Goal: Task Accomplishment & Management: Use online tool/utility

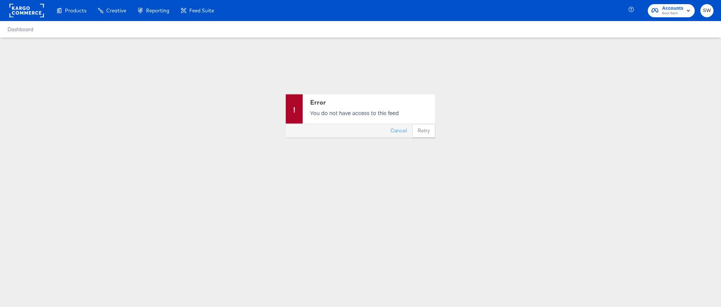
click at [680, 11] on span "Boot Barn" at bounding box center [672, 14] width 21 height 6
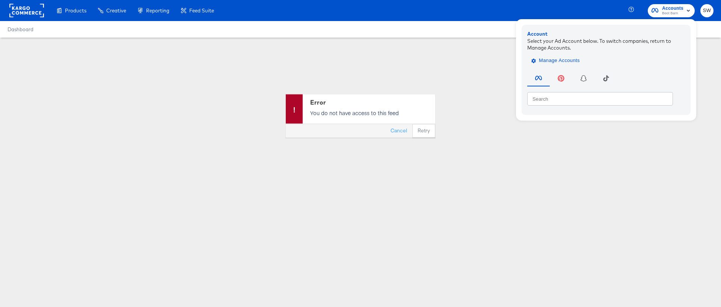
click at [581, 59] on button "Manage Accounts" at bounding box center [556, 60] width 58 height 11
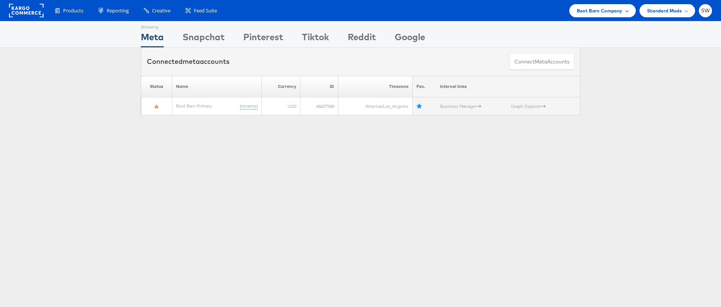
click at [605, 13] on span "Boot Barn Company" at bounding box center [600, 11] width 46 height 8
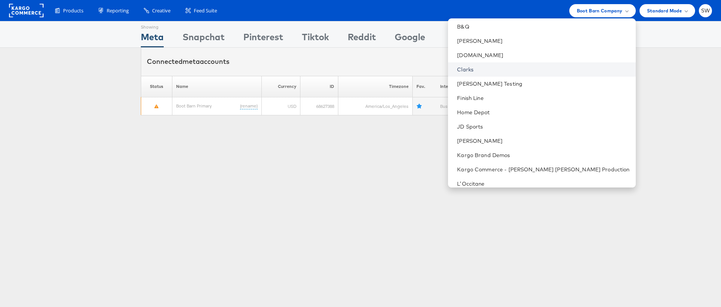
scroll to position [82, 0]
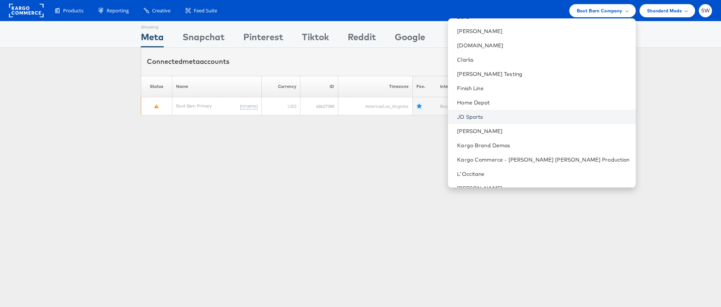
click at [541, 118] on link "JD Sports" at bounding box center [543, 117] width 172 height 8
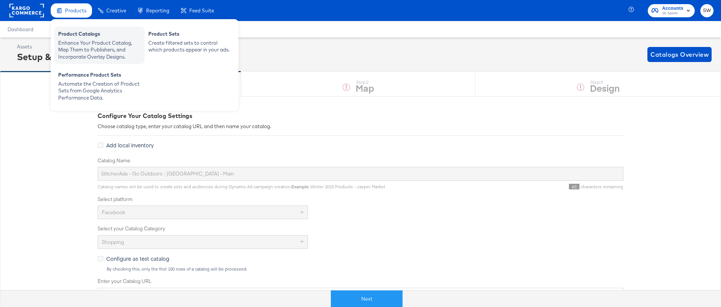
click at [85, 44] on div "Enhance Your Product Catalog, Map Them to Publishers, and Incorporate Overlay D…" at bounding box center [99, 49] width 83 height 21
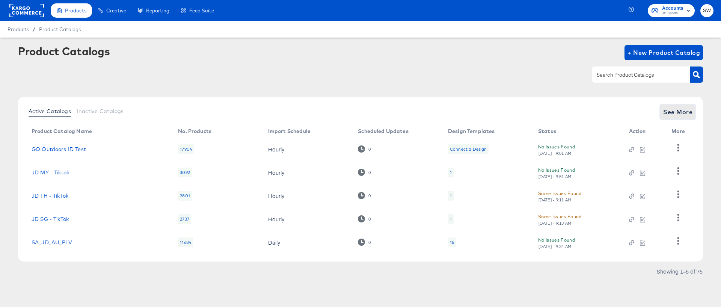
click at [688, 115] on span "See More" at bounding box center [677, 112] width 29 height 11
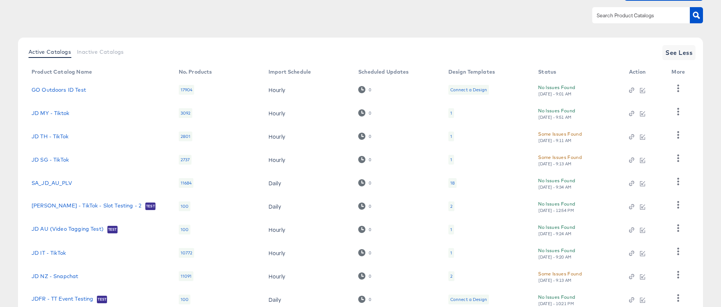
scroll to position [113, 0]
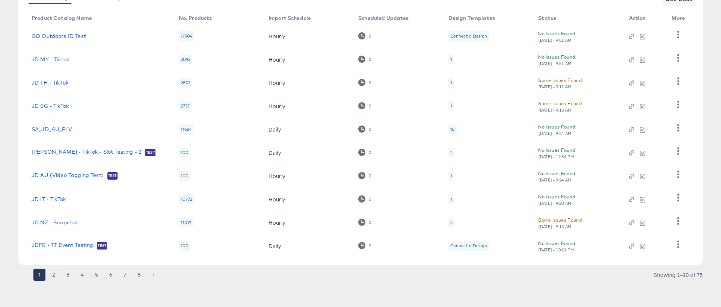
click at [54, 275] on button "2" at bounding box center [54, 274] width 12 height 12
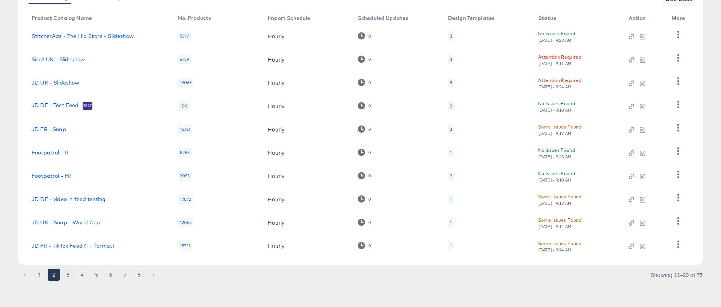
click at [67, 274] on button "3" at bounding box center [68, 274] width 12 height 12
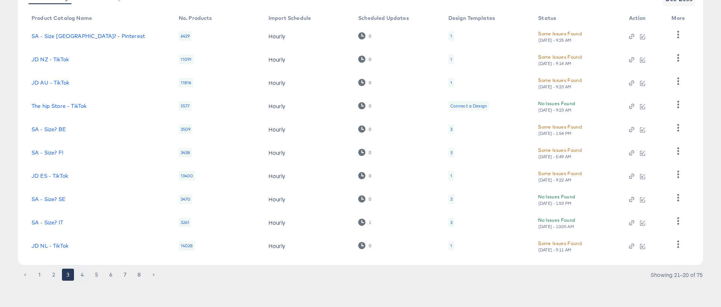
click at [84, 276] on button "4" at bounding box center [82, 274] width 12 height 12
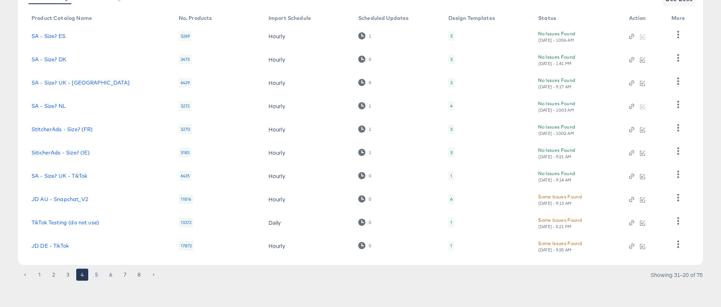
click at [95, 276] on button "5" at bounding box center [96, 274] width 12 height 12
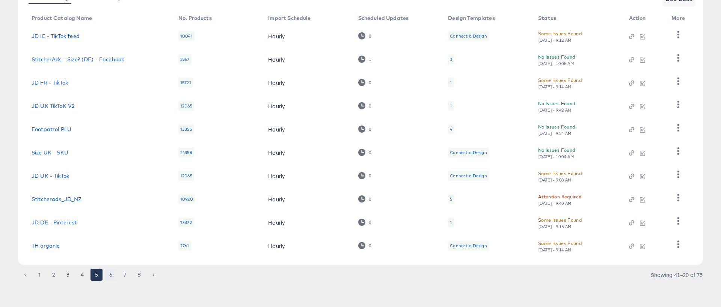
click at [110, 277] on button "6" at bounding box center [111, 274] width 12 height 12
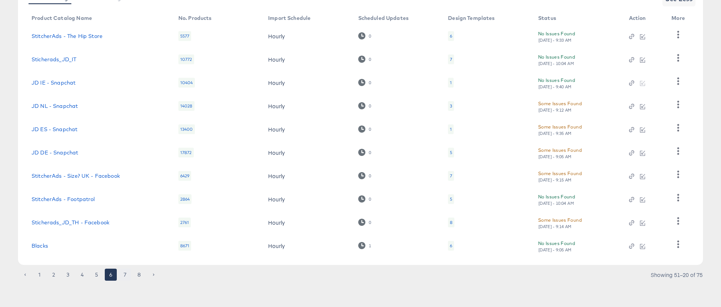
click at [126, 276] on button "7" at bounding box center [125, 274] width 12 height 12
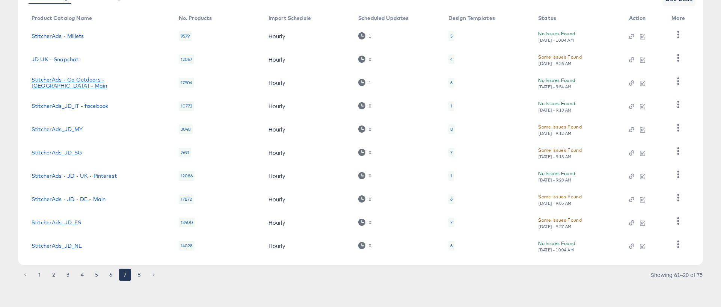
click at [110, 81] on link "StitcherAds - Go Outdoors - UK - Main" at bounding box center [98, 83] width 132 height 12
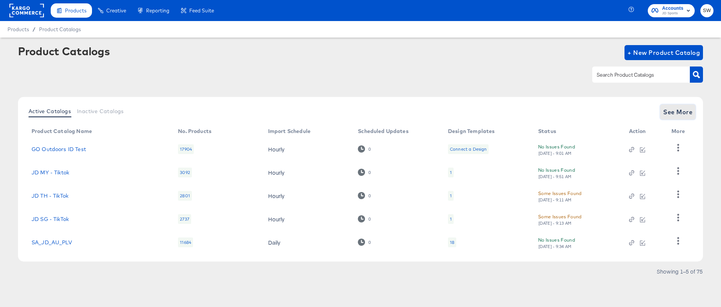
click at [680, 115] on span "See More" at bounding box center [677, 112] width 29 height 11
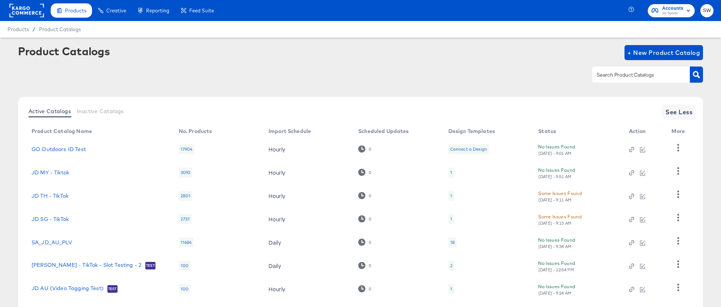
click at [643, 78] on input "text" at bounding box center [635, 75] width 80 height 9
type input "h"
type input "go outdoors"
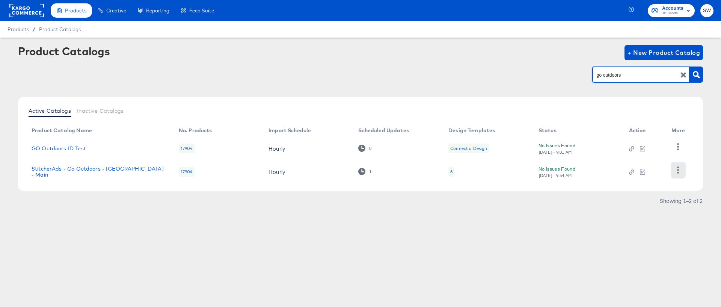
click at [677, 169] on icon "button" at bounding box center [678, 169] width 2 height 7
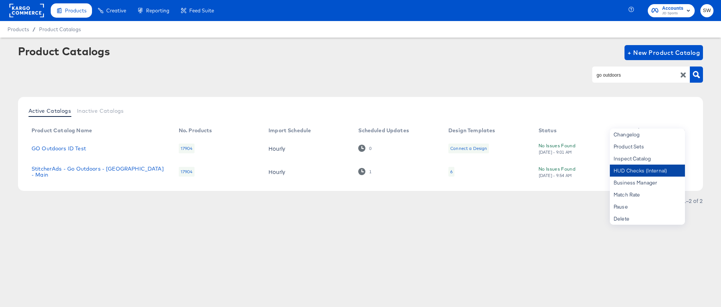
click at [670, 167] on div "HUD Checks (Internal)" at bounding box center [647, 170] width 75 height 12
click at [72, 146] on link "GO Outdoors ID Test" at bounding box center [59, 148] width 54 height 6
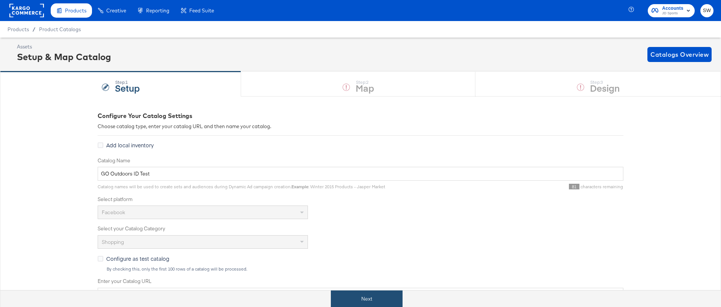
click at [355, 295] on button "Next" at bounding box center [367, 298] width 72 height 17
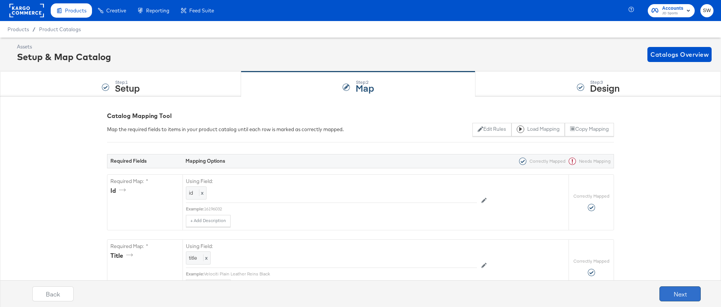
click at [684, 298] on button "Next" at bounding box center [679, 293] width 41 height 15
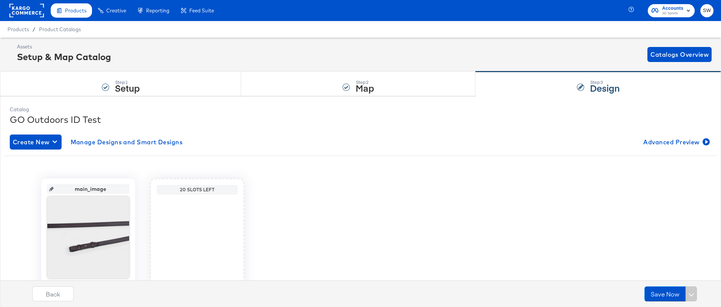
scroll to position [51, 0]
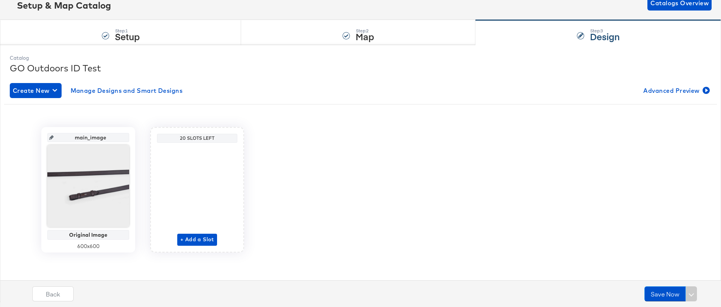
click at [315, 120] on div "main_image Original Image 600 x 600 20 Slots Left + Add a Slot" at bounding box center [360, 187] width 701 height 154
click at [142, 38] on div "Step: 1 Setup" at bounding box center [120, 32] width 241 height 25
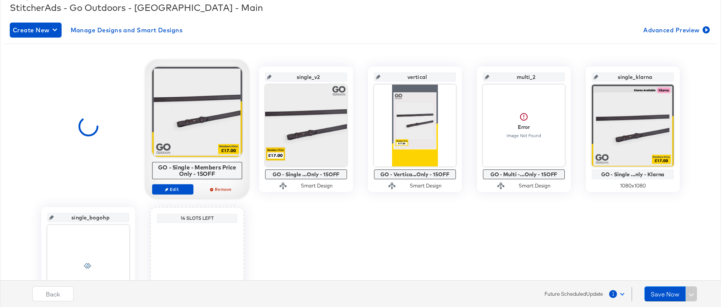
scroll to position [113, 0]
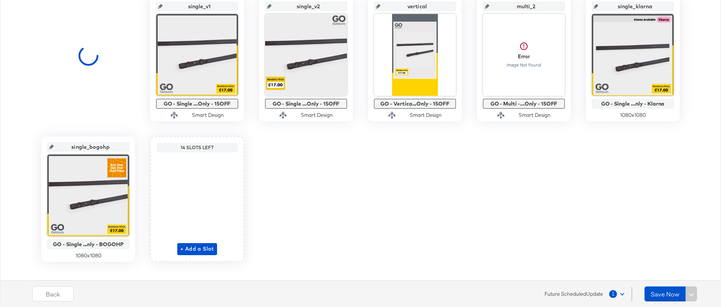
scroll to position [186, 0]
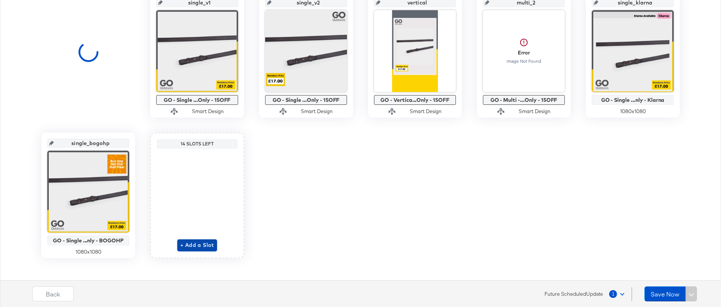
click at [199, 247] on span "+ Add a Slot" at bounding box center [197, 244] width 34 height 9
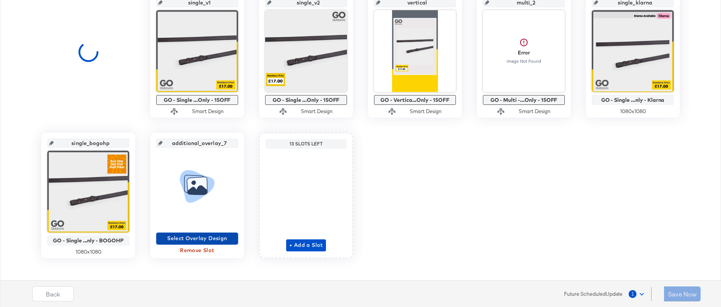
click at [200, 237] on span "Select Overlay Design" at bounding box center [197, 237] width 76 height 9
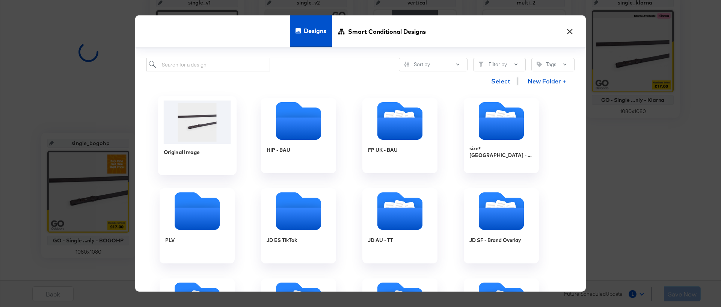
click at [197, 116] on img at bounding box center [197, 122] width 67 height 43
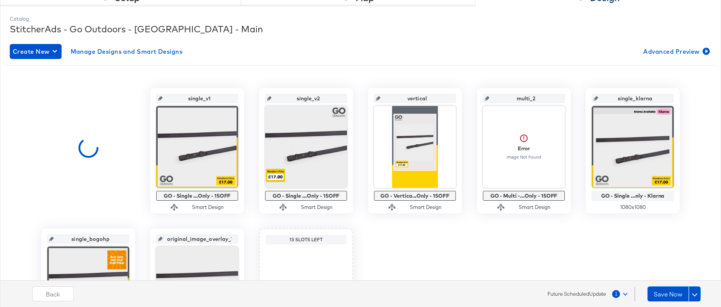
scroll to position [91, 0]
click at [680, 63] on div "Create New Manage Designs and Smart Designs Advanced Preview single_v1 GO - Sin…" at bounding box center [360, 204] width 701 height 333
click at [680, 53] on span "Advanced Preview" at bounding box center [675, 51] width 65 height 11
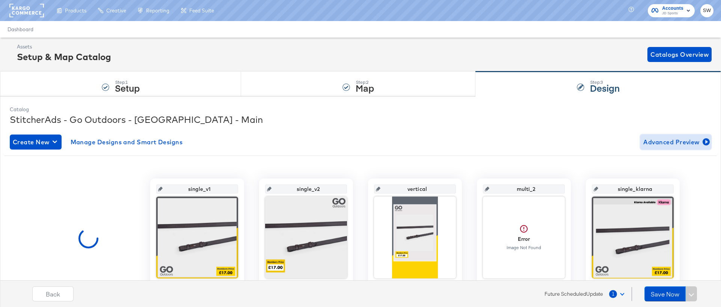
click at [660, 140] on span "Advanced Preview" at bounding box center [675, 142] width 65 height 11
click at [623, 293] on span at bounding box center [622, 293] width 4 height 4
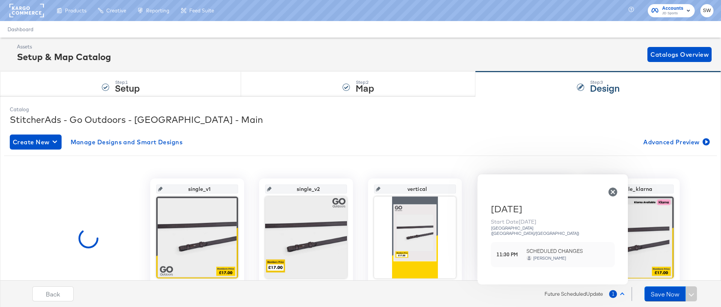
click at [623, 293] on button "1" at bounding box center [617, 294] width 19 height 14
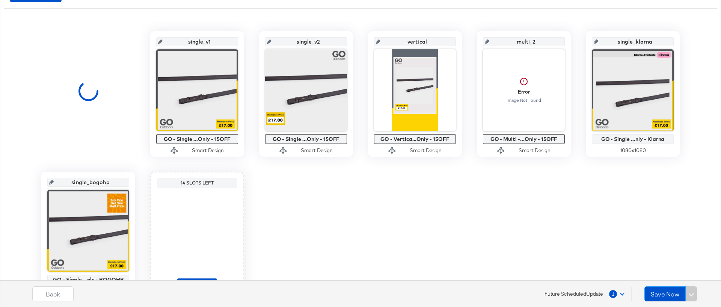
scroll to position [192, 0]
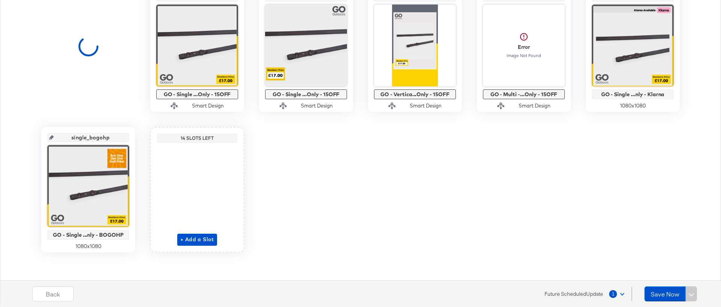
click at [577, 292] on span "Future Scheduled Update" at bounding box center [573, 293] width 59 height 7
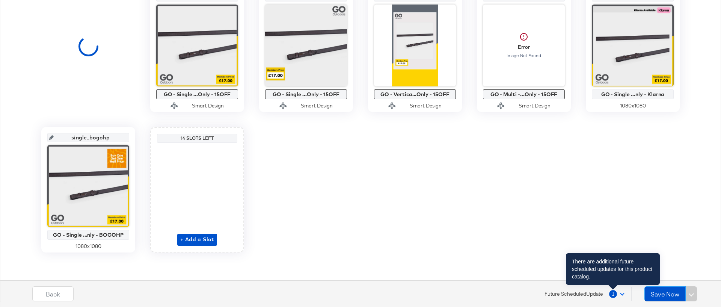
click at [616, 291] on span "1" at bounding box center [613, 294] width 8 height 8
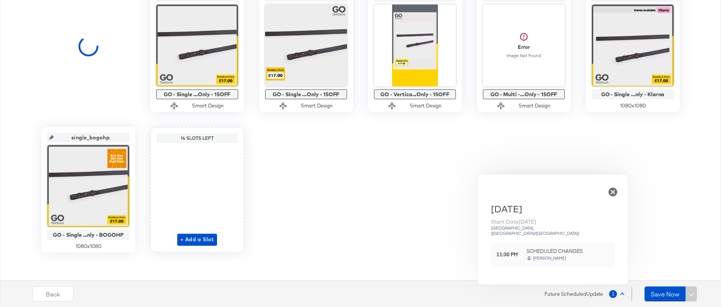
click at [545, 255] on div "Elaine Cunningham" at bounding box center [549, 257] width 33 height 5
click at [376, 200] on div "single_v1 GO - Single ...Only - 15OFF Smart Design single_v2 GO - Single ...Onl…" at bounding box center [360, 119] width 712 height 266
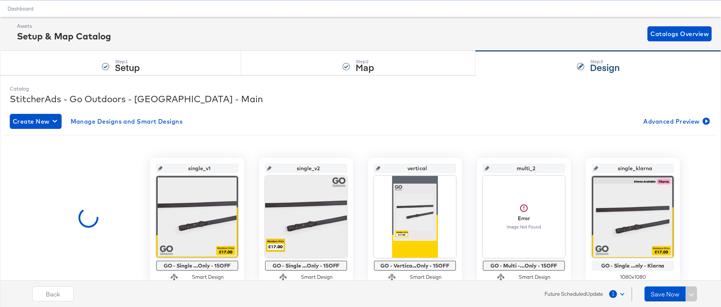
scroll to position [0, 0]
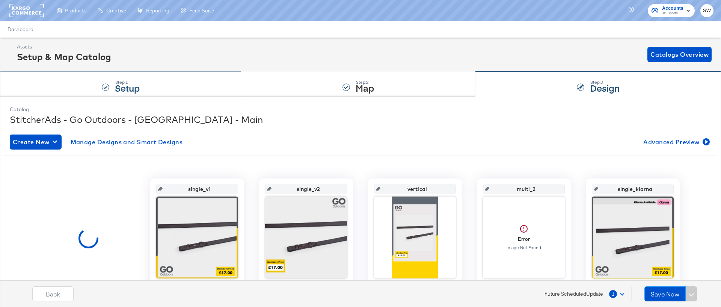
click at [128, 88] on strong "Setup" at bounding box center [127, 87] width 25 height 12
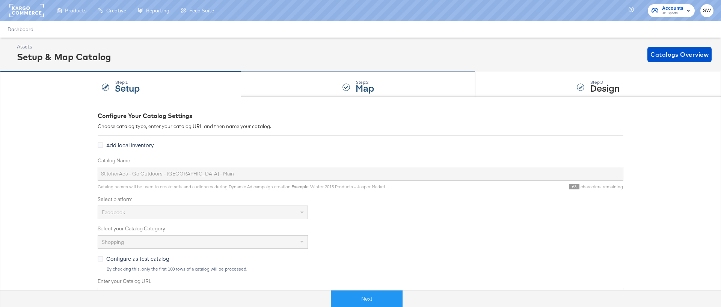
click at [354, 91] on div "Step: 2 Map" at bounding box center [358, 84] width 234 height 25
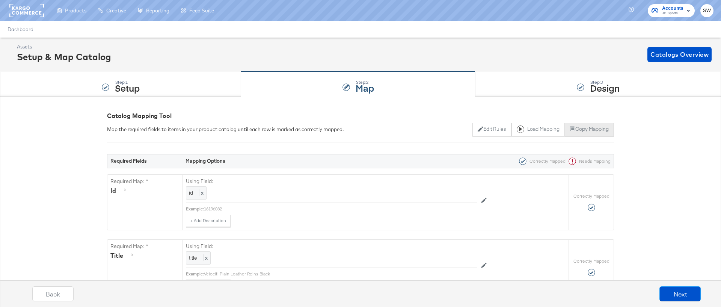
click at [592, 128] on button "Copy Mapping" at bounding box center [588, 130] width 49 height 14
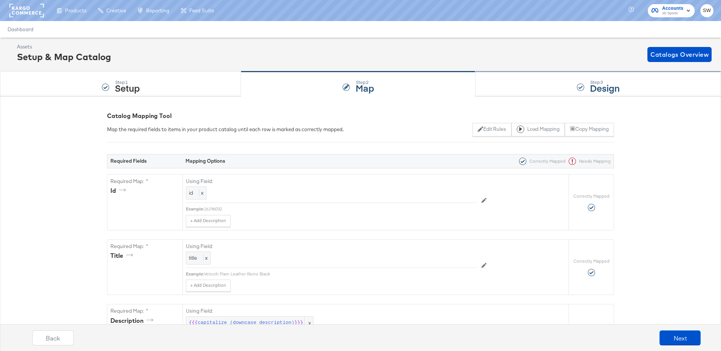
click at [515, 77] on div "Step: 3 Design" at bounding box center [597, 84] width 245 height 25
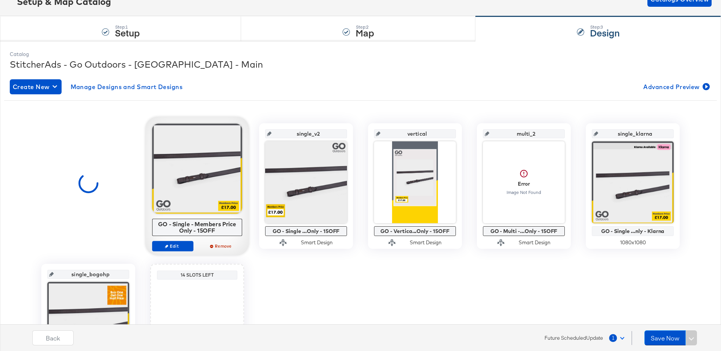
scroll to position [55, 0]
drag, startPoint x: 221, startPoint y: 231, endPoint x: 156, endPoint y: 217, distance: 66.3
click at [156, 217] on div "GO - Single - Members Price Only - 15OFF Edit Remove" at bounding box center [197, 191] width 90 height 134
copy div "GO - Single - Members Price Only - 15OFF"
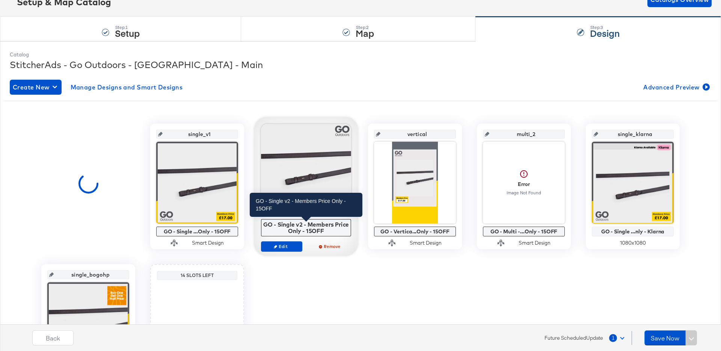
drag, startPoint x: 331, startPoint y: 229, endPoint x: 269, endPoint y: 223, distance: 62.6
click at [269, 223] on div "GO - Single v2 - Members Price Only - 15OFF" at bounding box center [306, 227] width 86 height 13
drag, startPoint x: 327, startPoint y: 229, endPoint x: 263, endPoint y: 221, distance: 64.0
click at [263, 221] on div "GO - Single v2 - Members Price Only - 15OFF" at bounding box center [306, 227] width 86 height 13
copy div "GO - Single v2 - Members Price Only - 15OFF"
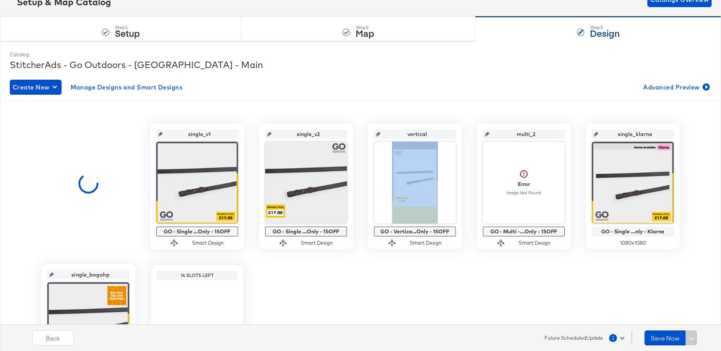
drag, startPoint x: 438, startPoint y: 230, endPoint x: 366, endPoint y: 222, distance: 72.5
click at [366, 222] on div "single_v1 GO - Single ...Only - 15OFF Smart Design single_v2 GO - Single ...Onl…" at bounding box center [360, 256] width 712 height 266
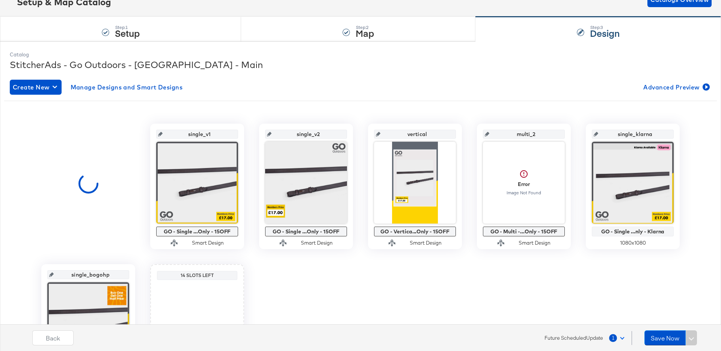
click at [328, 88] on div "Create New Manage Designs and Smart Designs Advanced Preview" at bounding box center [360, 87] width 701 height 15
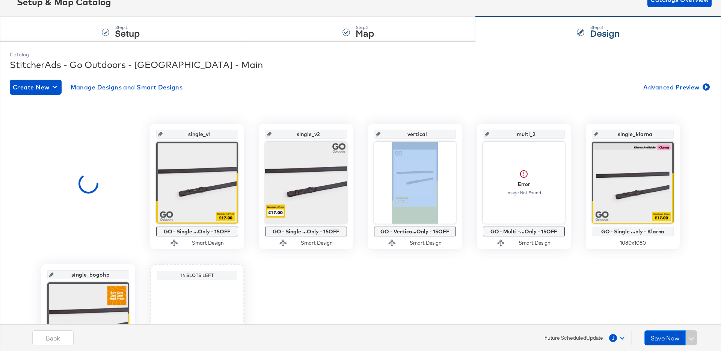
drag, startPoint x: 437, startPoint y: 231, endPoint x: 364, endPoint y: 219, distance: 73.8
click at [364, 219] on div "single_v1 GO - Single ...Only - 15OFF Smart Design single_v2 GO - Single ...Onl…" at bounding box center [360, 256] width 712 height 266
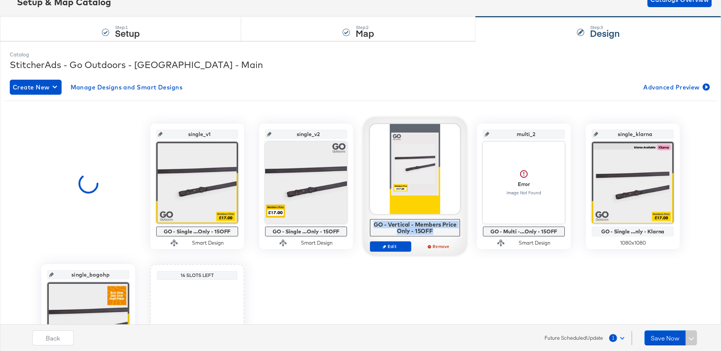
drag, startPoint x: 374, startPoint y: 223, endPoint x: 376, endPoint y: 236, distance: 13.6
click at [376, 236] on div "GO - Vertical - Members Price Only - 15OFF Edit Remove" at bounding box center [415, 191] width 90 height 134
copy div "GO - Vertical - Members Price Only - 15OFF"
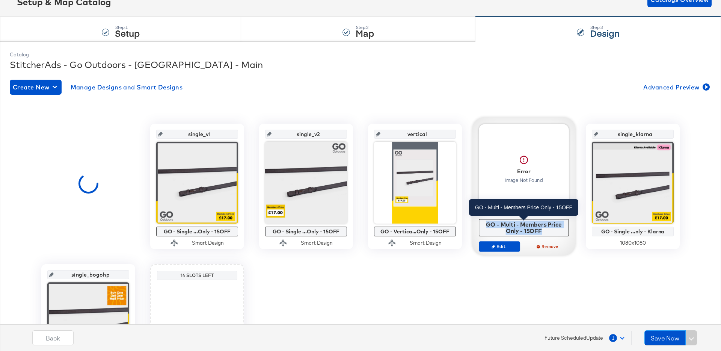
drag, startPoint x: 548, startPoint y: 232, endPoint x: 486, endPoint y: 224, distance: 61.6
click at [486, 224] on div "GO - Multi - Members Price Only - 15OFF" at bounding box center [524, 227] width 86 height 13
copy div "GO - Multi - Members Price Only - 15OFF"
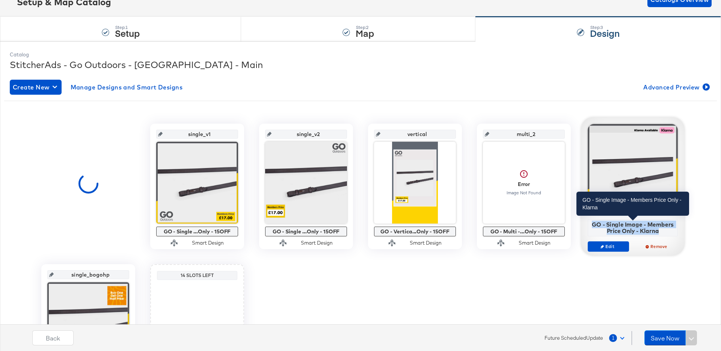
copy div "GO - Single Image - Members Price Only - Klarna"
drag, startPoint x: 656, startPoint y: 230, endPoint x: 660, endPoint y: 233, distance: 5.1
click at [660, 233] on div "GO - Single Image - Members Price Only - Klarna" at bounding box center [633, 227] width 86 height 13
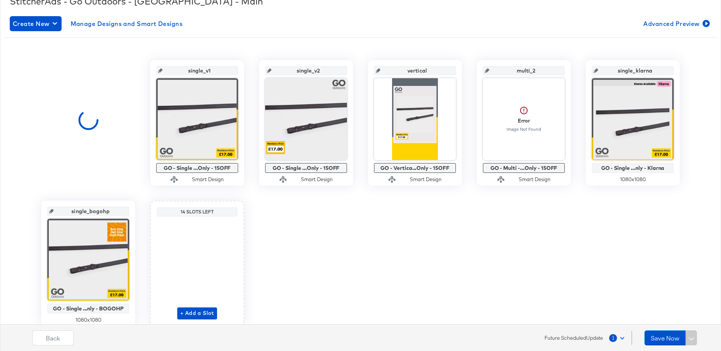
scroll to position [148, 0]
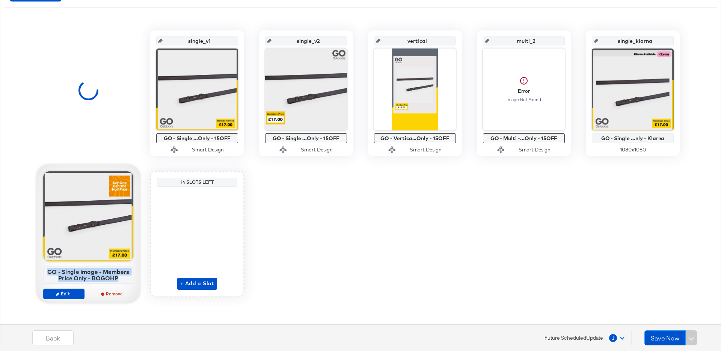
drag, startPoint x: 116, startPoint y: 279, endPoint x: 55, endPoint y: 265, distance: 63.0
click at [55, 265] on div "GO - Single Image - Members Price Only - BOGOHP Edit Remove" at bounding box center [88, 238] width 90 height 134
copy div "GO - Single Image - Members Price Only - BOGOHP"
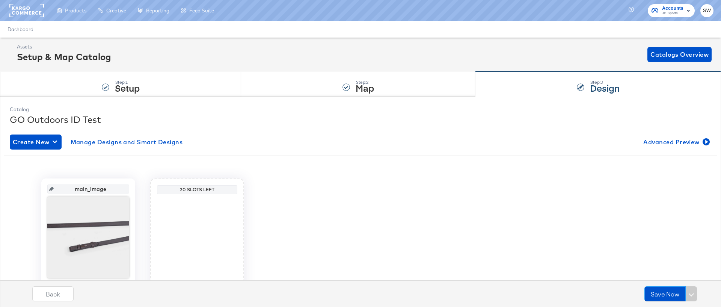
click at [176, 130] on div "Create New Manage Designs and Smart Designs Advanced Preview main_image Origina…" at bounding box center [360, 224] width 701 height 192
click at [636, 140] on div "Create New Manage Designs and Smart Designs Advanced Preview" at bounding box center [360, 141] width 701 height 15
click at [679, 143] on span "Advanced Preview" at bounding box center [675, 142] width 65 height 11
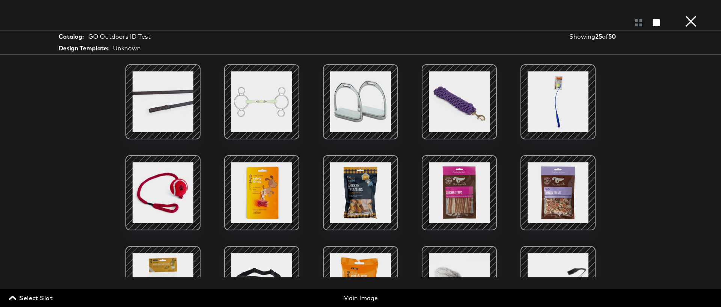
click at [688, 15] on button "×" at bounding box center [690, 7] width 15 height 15
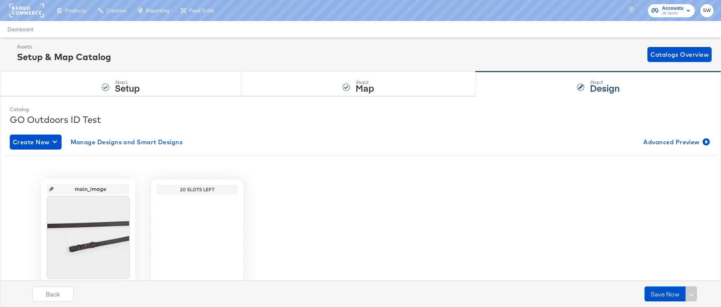
click at [87, 39] on div "Assets Setup & Map Catalog Catalogs Overview" at bounding box center [360, 55] width 721 height 34
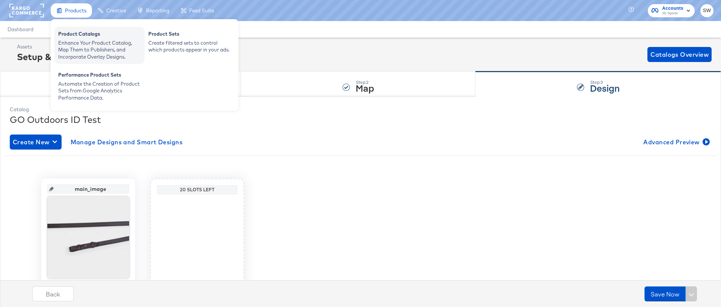
click at [79, 51] on div "Enhance Your Product Catalog, Map Them to Publishers, and Incorporate Overlay D…" at bounding box center [99, 49] width 83 height 21
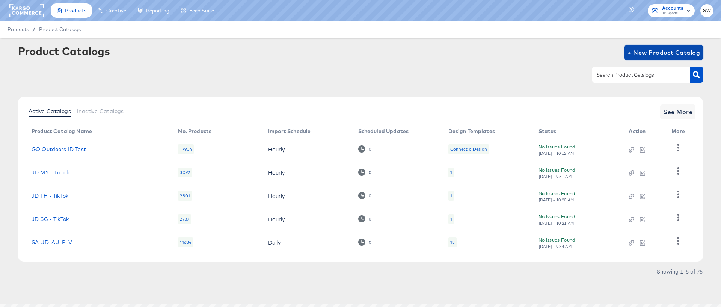
click at [665, 49] on span "+ New Product Catalog" at bounding box center [663, 52] width 72 height 11
click at [64, 149] on link "GO Outdoors ID Test" at bounding box center [59, 149] width 54 height 6
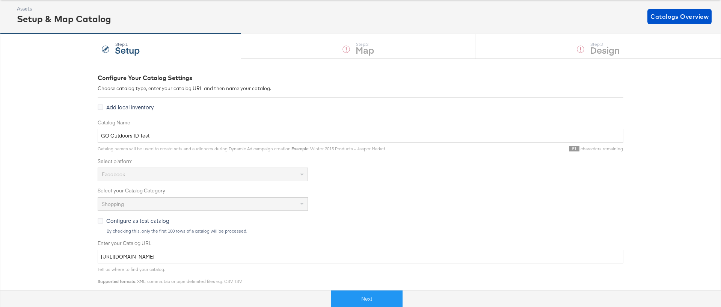
scroll to position [38, 0]
click at [166, 254] on input "[URL][DOMAIN_NAME]" at bounding box center [360, 257] width 525 height 14
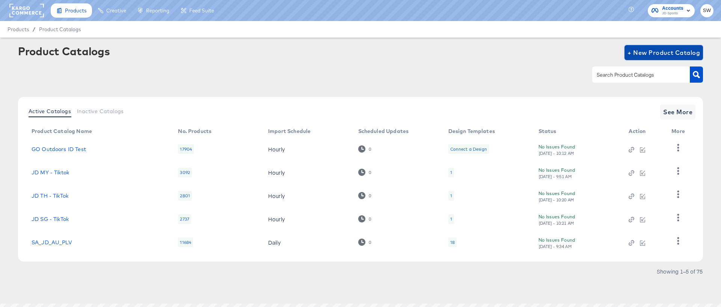
click at [670, 50] on span "+ New Product Catalog" at bounding box center [663, 52] width 72 height 11
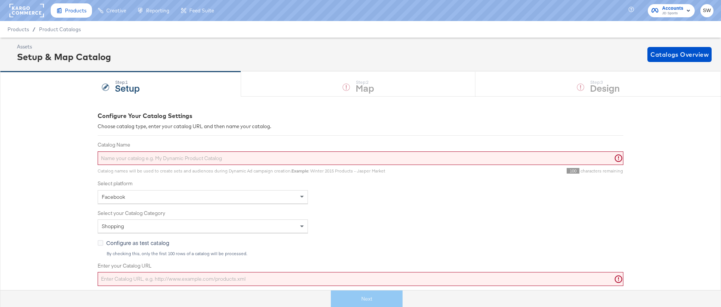
click at [113, 244] on span "Configure as test catalog" at bounding box center [137, 243] width 63 height 8
click at [0, 0] on input "Configure as test catalog" at bounding box center [0, 0] width 0 height 0
click at [138, 157] on input "Catalog Name" at bounding box center [360, 158] width 525 height 14
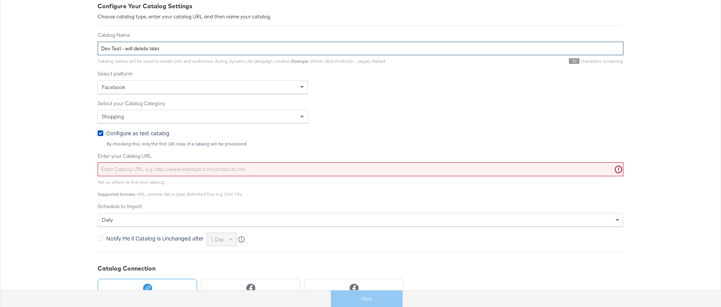
scroll to position [171, 0]
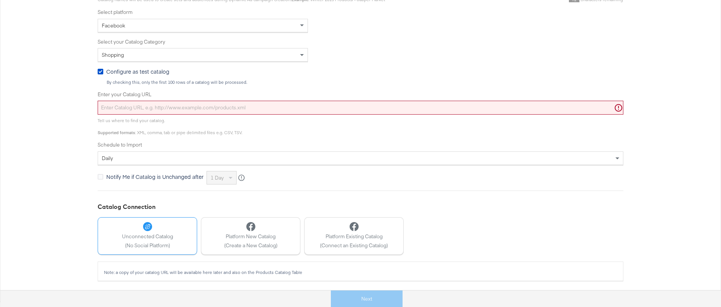
type input "Dev Test - will delete later"
click at [151, 239] on span "Unconnected Catalog" at bounding box center [147, 236] width 51 height 7
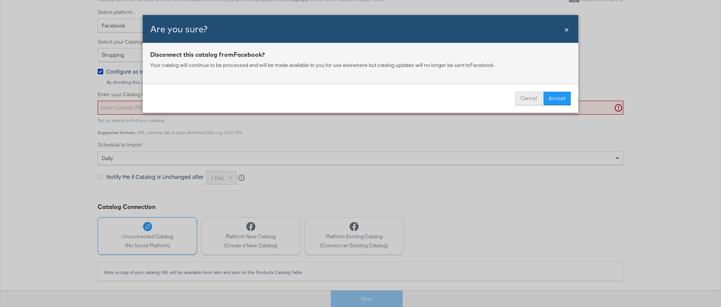
click at [525, 99] on button "Cancel" at bounding box center [528, 99] width 27 height 14
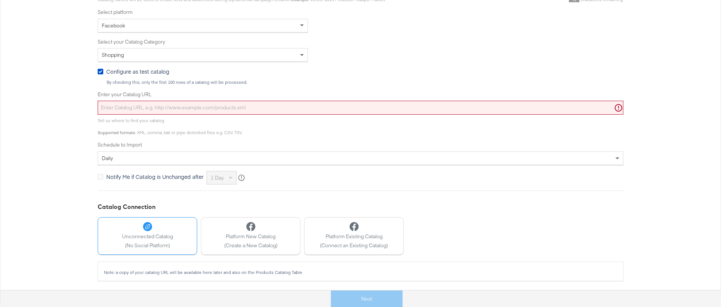
click at [390, 93] on label "Enter your Catalog URL" at bounding box center [360, 94] width 525 height 7
click at [390, 101] on input "Enter your Catalog URL" at bounding box center [360, 108] width 525 height 14
click at [390, 104] on input "Enter your Catalog URL" at bounding box center [360, 108] width 525 height 14
paste input "http://files.intelligentreach.com/feedexports/c2ec8a5d-93c1-4850-a97a-f4d89d7c9…"
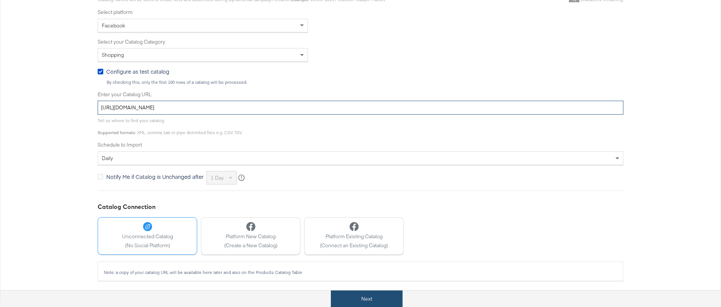
type input "http://files.intelligentreach.com/feedexports/c2ec8a5d-93c1-4850-a97a-f4d89d7c9…"
click at [387, 295] on button "Next" at bounding box center [367, 298] width 72 height 17
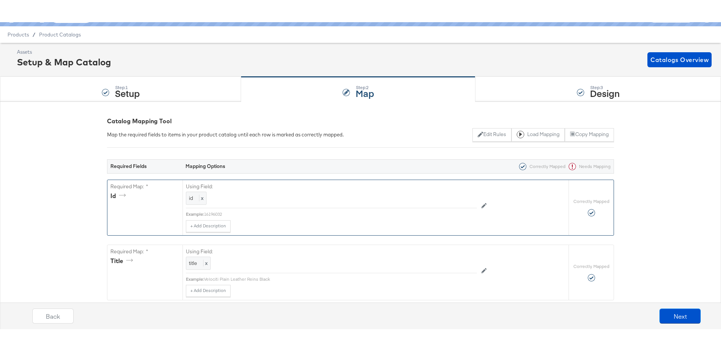
scroll to position [0, 0]
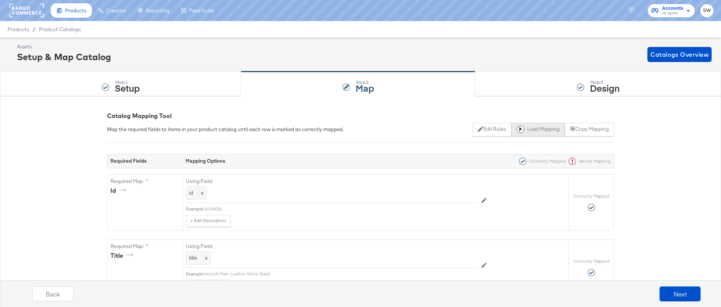
click at [540, 131] on button "Load Mapping" at bounding box center [537, 130] width 53 height 14
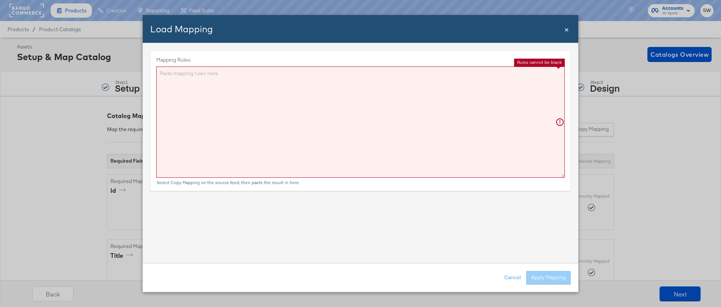
click at [324, 128] on textarea "Mapping Rules:" at bounding box center [360, 121] width 408 height 111
paste textarea "{"id":"{{{\"id\"}}}","title":"{{{\"title\"}}}","description":"{{{ capitalize (d…"
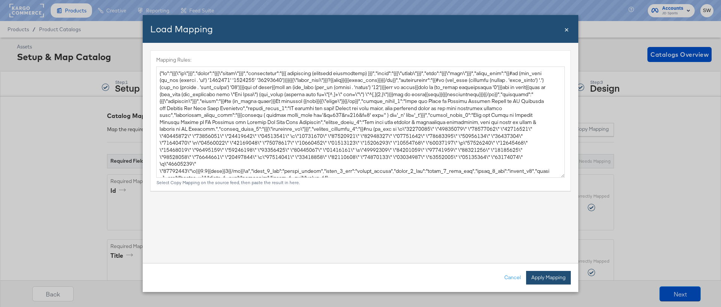
type textarea "{ "id": "{{{\"id\"}}}", "title": "{{{\"title\"}}}", "description": "{{{ capital…"
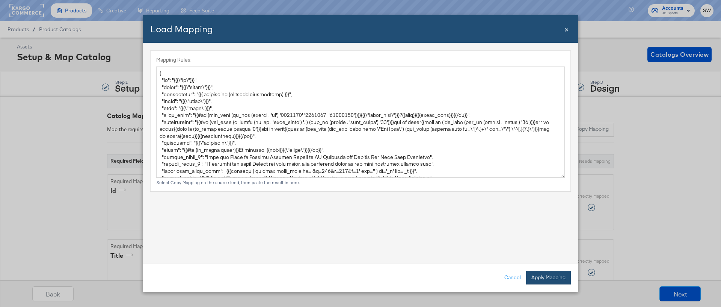
click at [547, 283] on button "Apply Mapping" at bounding box center [548, 278] width 45 height 14
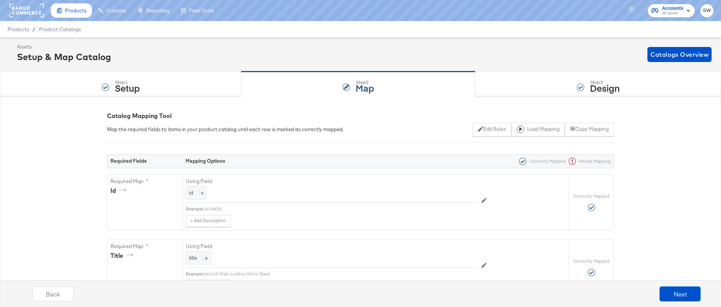
click at [694, 305] on div "Back Next" at bounding box center [366, 296] width 728 height 28
click at [688, 300] on button "Next" at bounding box center [679, 293] width 41 height 15
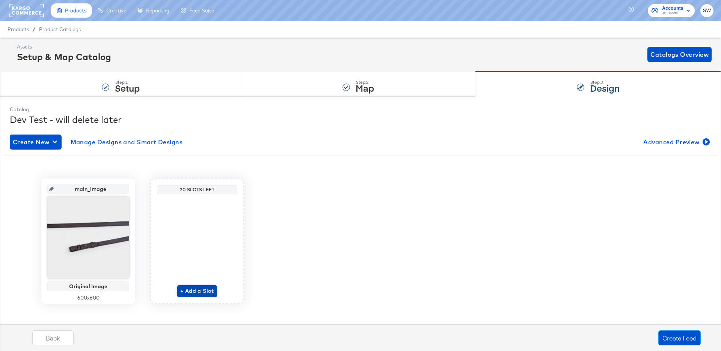
click at [188, 288] on span "+ Add a Slot" at bounding box center [197, 290] width 34 height 9
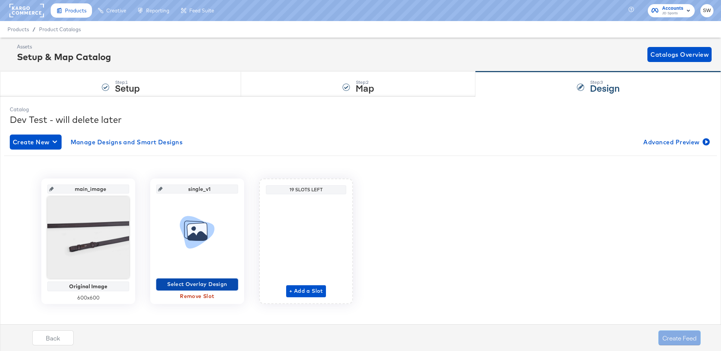
click at [212, 284] on span "Select Overlay Design" at bounding box center [197, 283] width 76 height 9
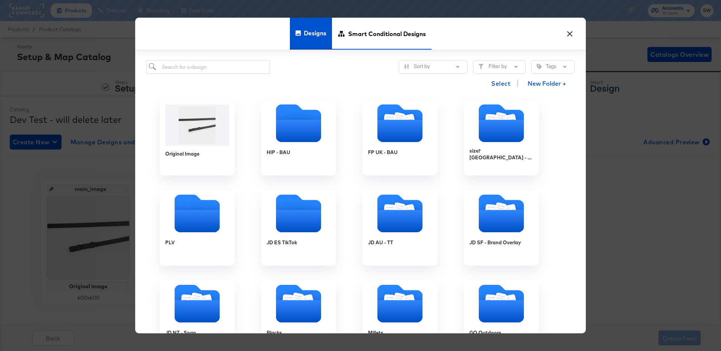
click at [393, 42] on span "Smart Conditional Designs" at bounding box center [387, 33] width 78 height 33
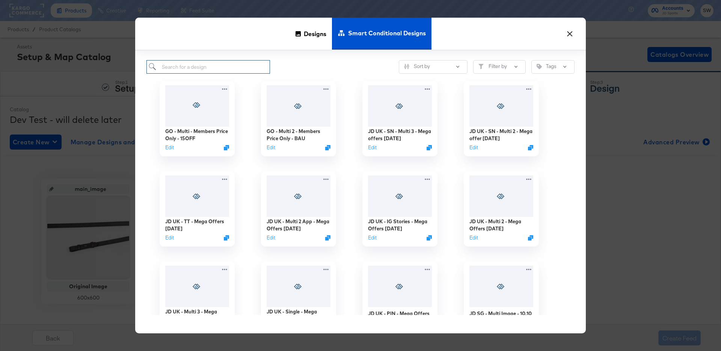
click at [212, 70] on input "search" at bounding box center [207, 67] width 123 height 14
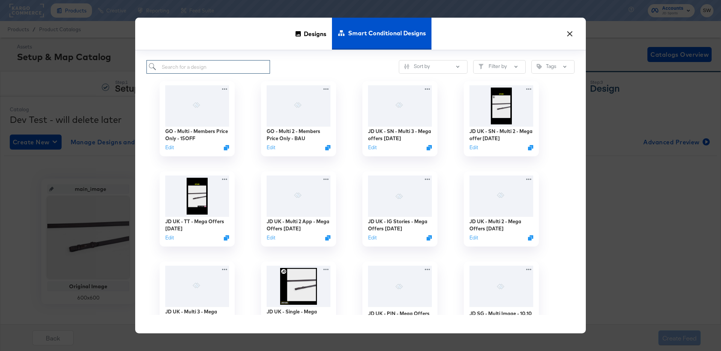
paste input "GO - Single - Members Price Only - 15OFF"
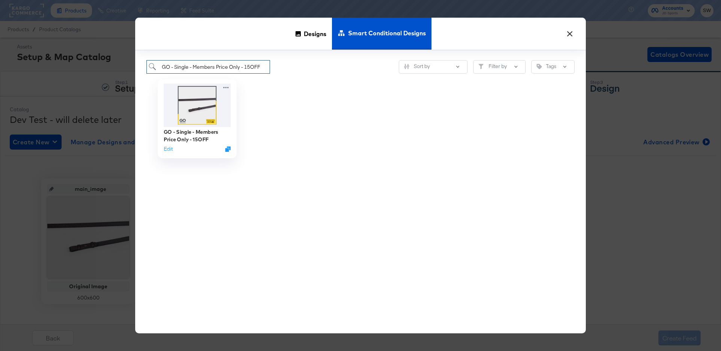
type input "GO - Single - Members Price Only - 15OFF"
click at [196, 110] on img at bounding box center [197, 105] width 67 height 43
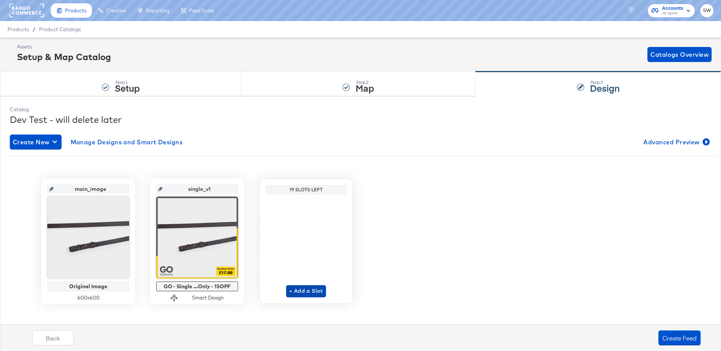
click at [311, 292] on span "+ Add a Slot" at bounding box center [306, 290] width 34 height 9
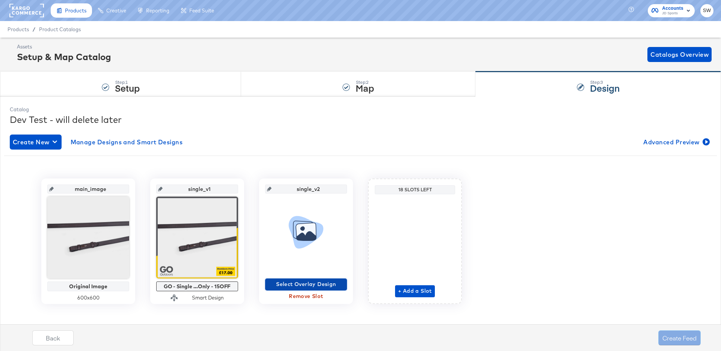
click at [309, 282] on span "Select Overlay Design" at bounding box center [306, 283] width 76 height 9
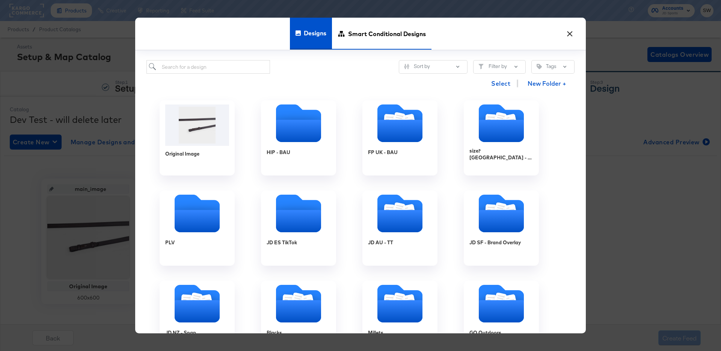
click at [381, 32] on span "Smart Conditional Designs" at bounding box center [387, 33] width 78 height 33
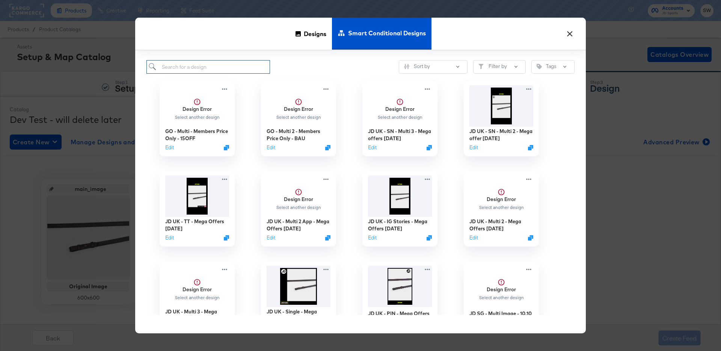
click at [256, 63] on input "search" at bounding box center [207, 67] width 123 height 14
paste input "GO - Single v2 - Members Price Only - 15OFF"
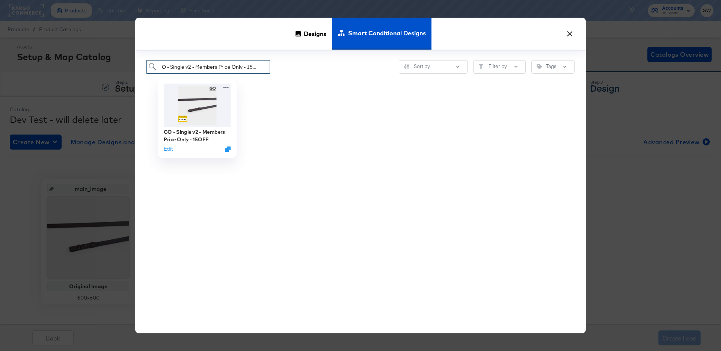
type input "GO - Single v2 - Members Price Only - 15OFF"
click at [218, 108] on img at bounding box center [197, 105] width 67 height 43
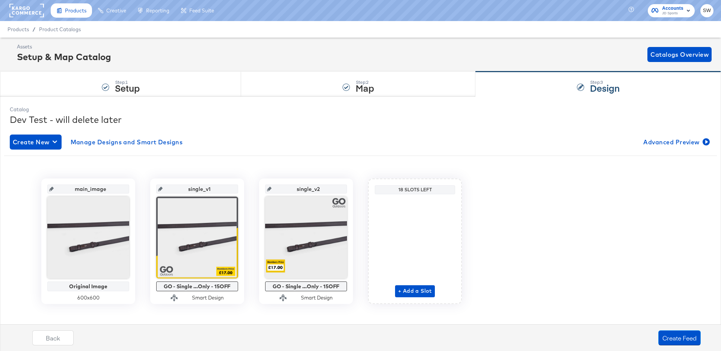
click at [409, 280] on div "+ Add a Slot" at bounding box center [415, 247] width 40 height 100
click at [409, 286] on span "+ Add a Slot" at bounding box center [415, 290] width 34 height 9
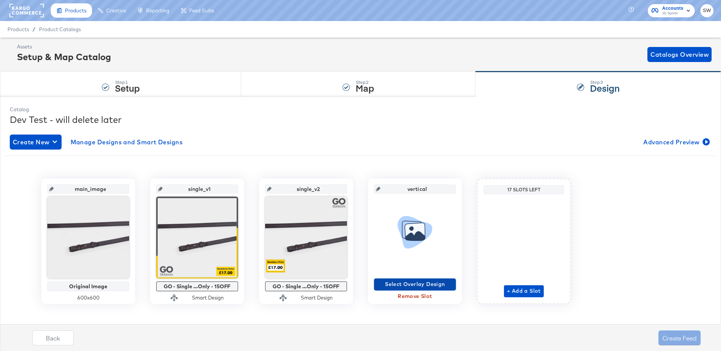
click at [407, 280] on span "Select Overlay Design" at bounding box center [415, 283] width 76 height 9
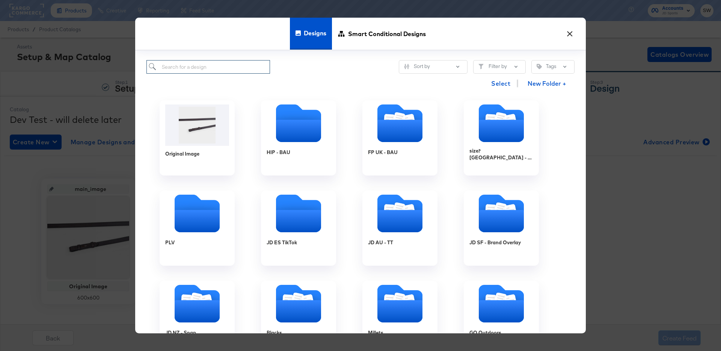
click at [219, 62] on input "search" at bounding box center [207, 67] width 123 height 14
paste input "GO - Vertical - Members Price Only - 15OFF"
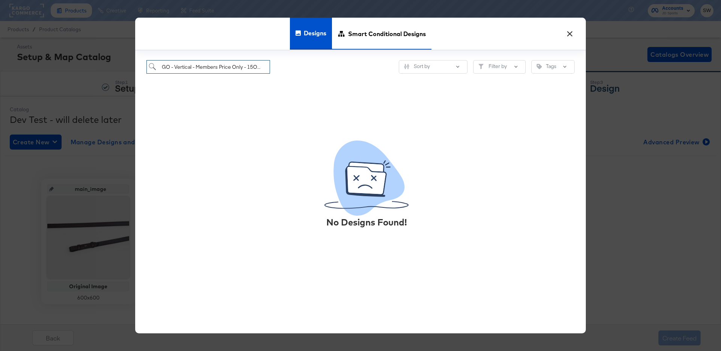
type input "GO - Vertical - Members Price Only - 15OFF"
drag, startPoint x: 371, startPoint y: 43, endPoint x: 348, endPoint y: 65, distance: 31.3
click at [371, 43] on span "Smart Conditional Designs" at bounding box center [387, 33] width 78 height 33
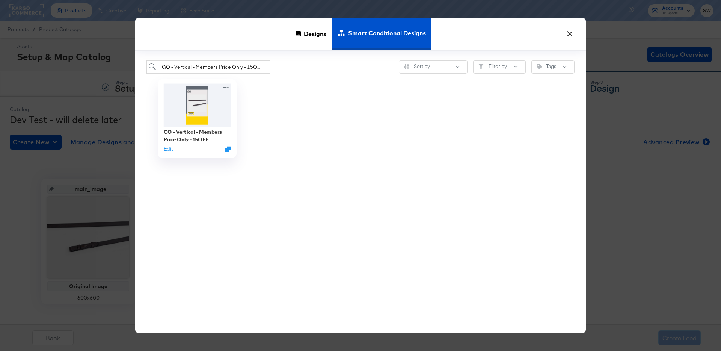
click at [208, 127] on div "GO - Vertical - Members Price Only - 15OFF Edit" at bounding box center [197, 140] width 67 height 27
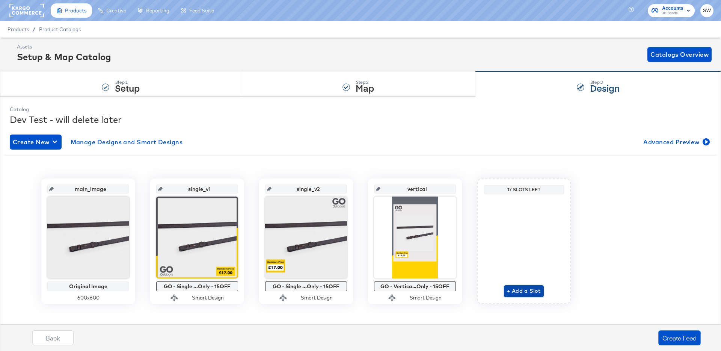
click at [526, 292] on span "+ Add a Slot" at bounding box center [524, 290] width 34 height 9
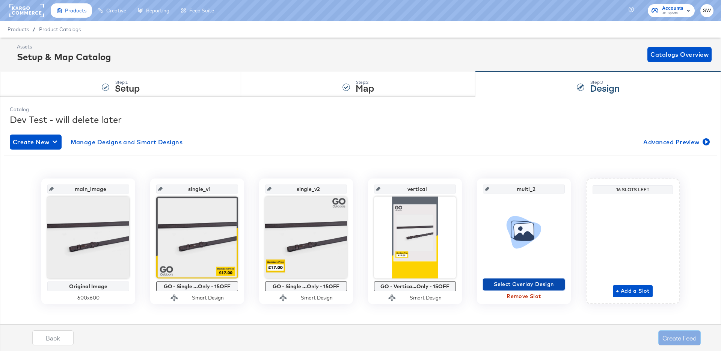
click at [503, 282] on span "Select Overlay Design" at bounding box center [524, 283] width 76 height 9
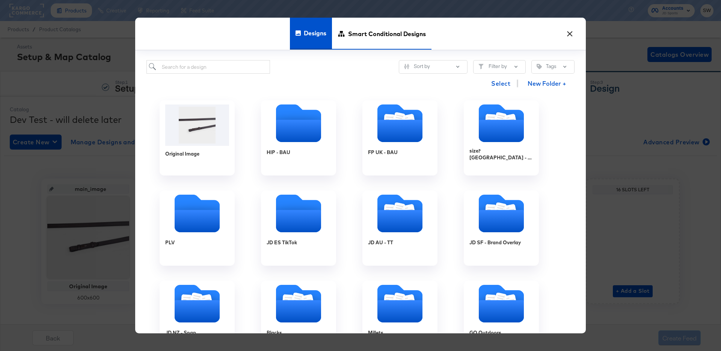
click at [399, 37] on span "Smart Conditional Designs" at bounding box center [387, 33] width 78 height 33
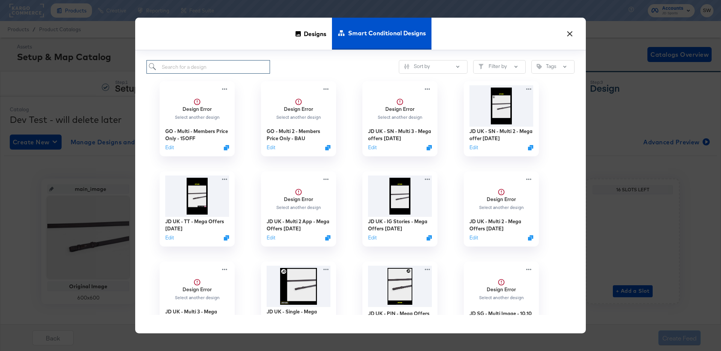
click at [202, 63] on input "search" at bounding box center [207, 67] width 123 height 14
paste input "GO - Multi - Members Price Only - 15OFF"
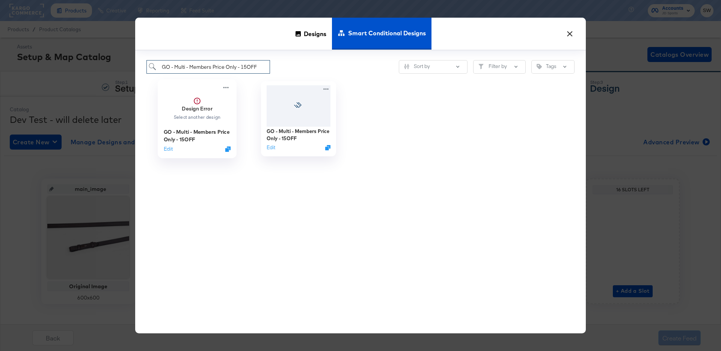
type input "GO - Multi - Members Price Only - 15OFF"
click at [203, 117] on div "Select another design" at bounding box center [197, 117] width 48 height 6
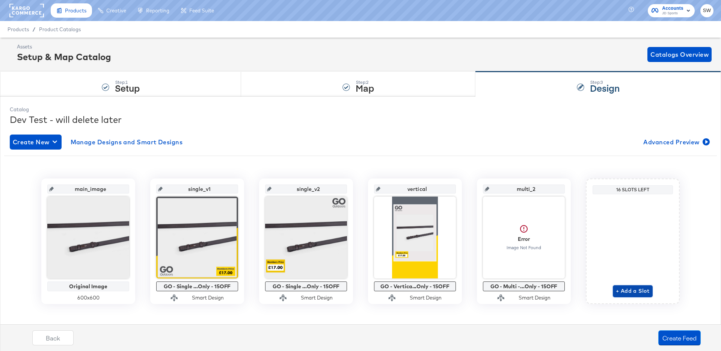
click at [635, 290] on span "+ Add a Slot" at bounding box center [633, 290] width 34 height 9
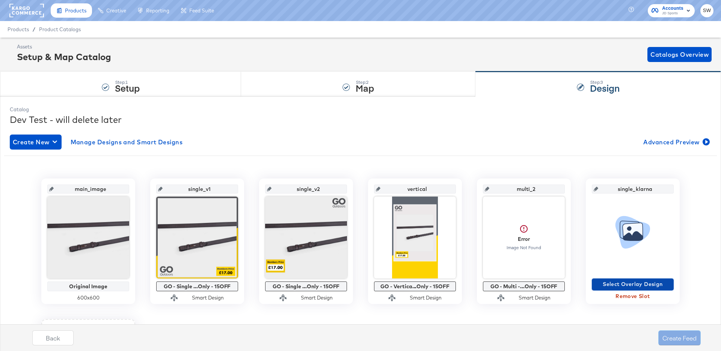
click at [630, 282] on span "Select Overlay Design" at bounding box center [633, 283] width 76 height 9
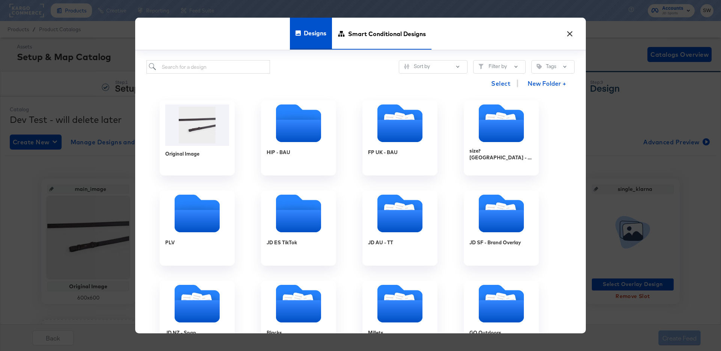
click at [353, 28] on span "Smart Conditional Designs" at bounding box center [387, 33] width 78 height 33
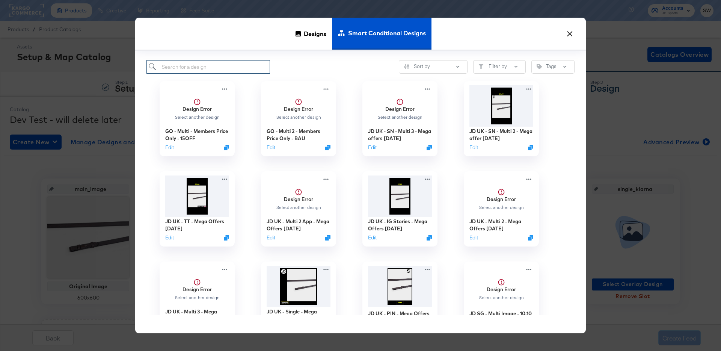
click at [216, 65] on input "search" at bounding box center [207, 67] width 123 height 14
paste input "GO - Single Image - Members Price Only - Klarna"
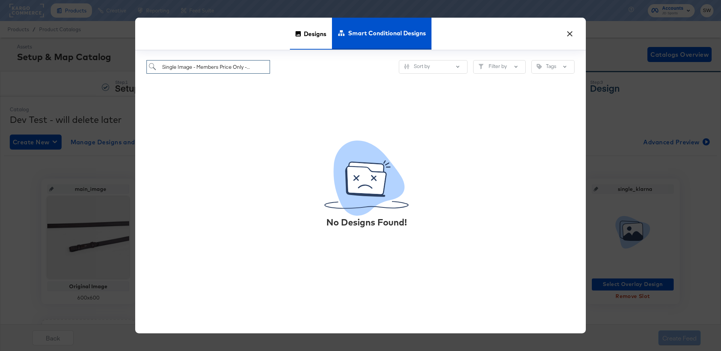
type input "GO - Single Image - Members Price Only - Klarna"
click at [316, 33] on span "Designs" at bounding box center [315, 33] width 23 height 33
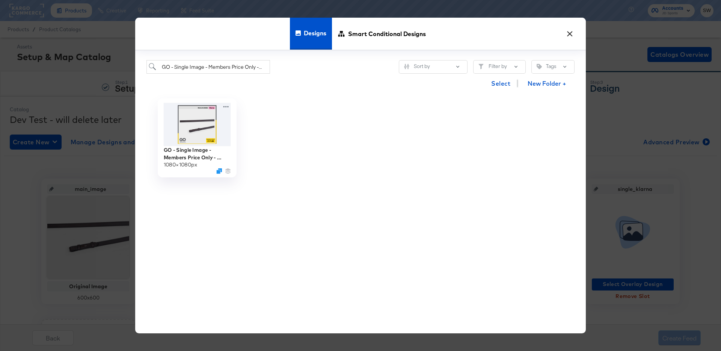
click at [170, 128] on img at bounding box center [197, 124] width 67 height 43
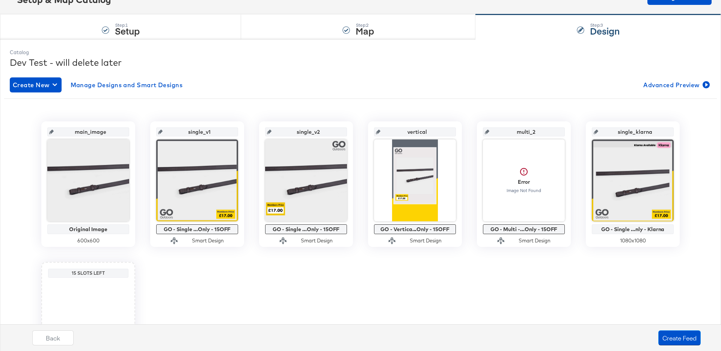
scroll to position [148, 0]
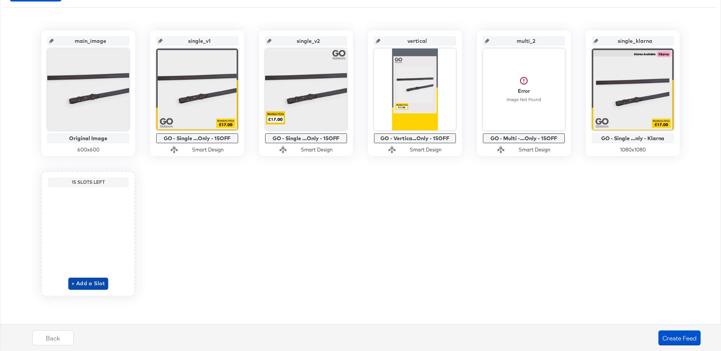
click at [100, 284] on span "+ Add a Slot" at bounding box center [88, 282] width 34 height 9
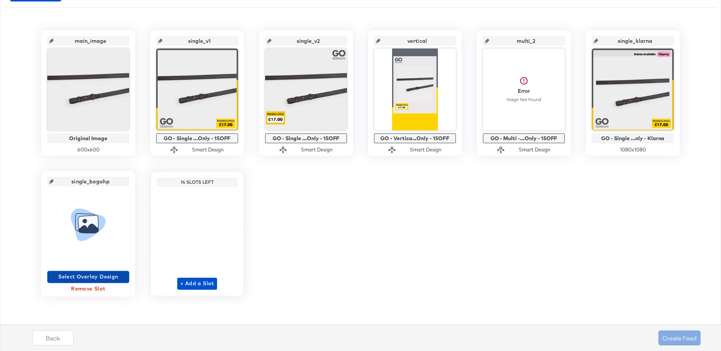
click at [99, 275] on span "Select Overlay Design" at bounding box center [88, 276] width 76 height 9
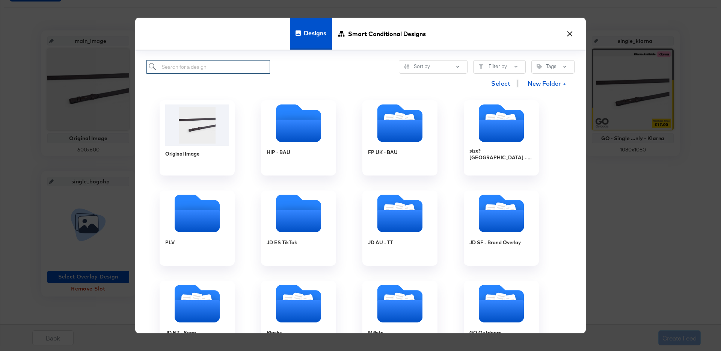
click at [176, 62] on input "search" at bounding box center [207, 67] width 123 height 14
paste input "GO - Single Image - Members Price Only - BOGOHP"
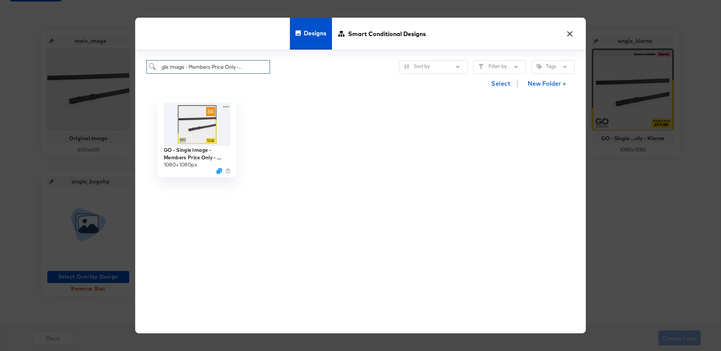
type input "GO - Single Image - Members Price Only - BOGOHP"
click at [199, 112] on img at bounding box center [197, 124] width 67 height 43
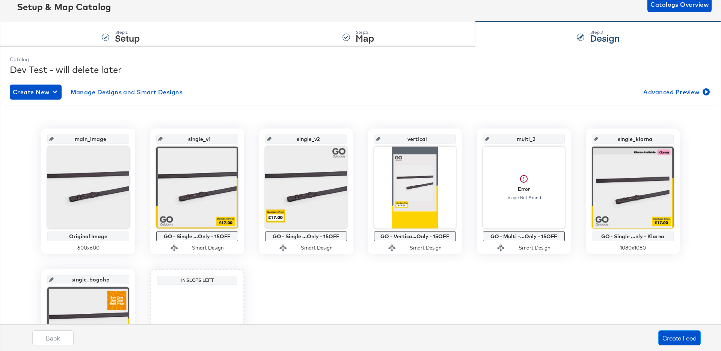
scroll to position [0, 0]
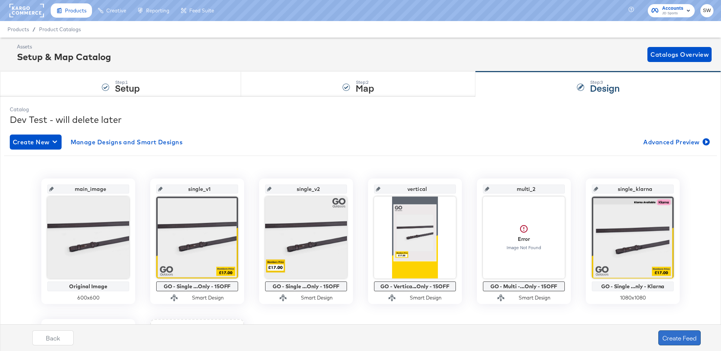
click at [683, 306] on button "Create Feed" at bounding box center [679, 337] width 42 height 15
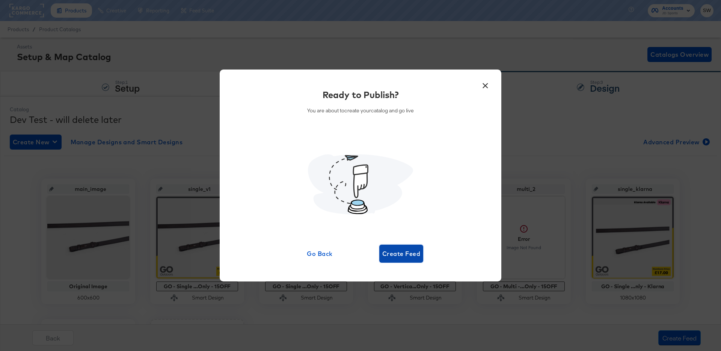
click at [386, 254] on span "Create Feed" at bounding box center [401, 253] width 38 height 11
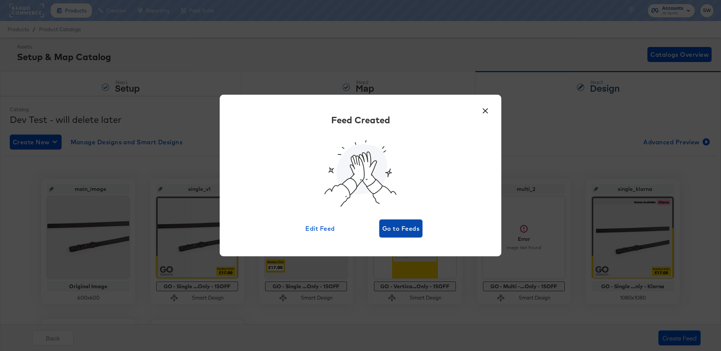
click at [401, 232] on span "Go to Feeds" at bounding box center [400, 228] width 37 height 11
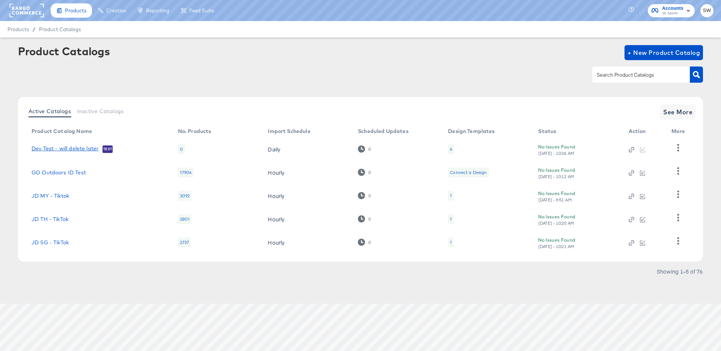
click at [58, 149] on link "Dev Test - will delete later" at bounding box center [65, 149] width 67 height 8
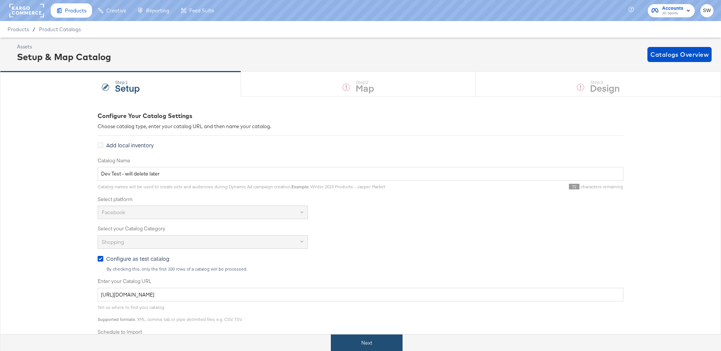
click at [349, 306] on button "Next" at bounding box center [367, 342] width 72 height 17
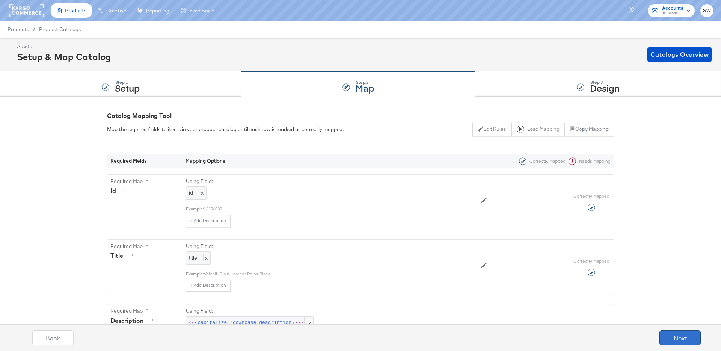
click at [680, 306] on button "Next" at bounding box center [679, 337] width 41 height 15
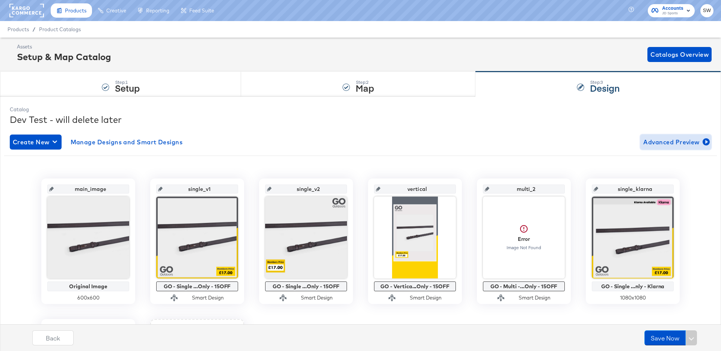
click at [663, 141] on span "Advanced Preview" at bounding box center [675, 142] width 65 height 11
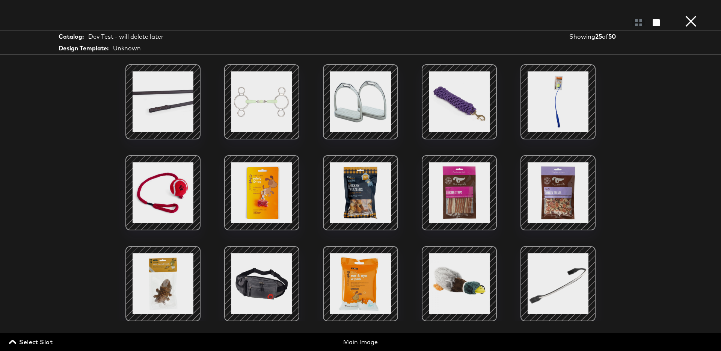
click at [46, 306] on span "Select Slot" at bounding box center [32, 341] width 42 height 11
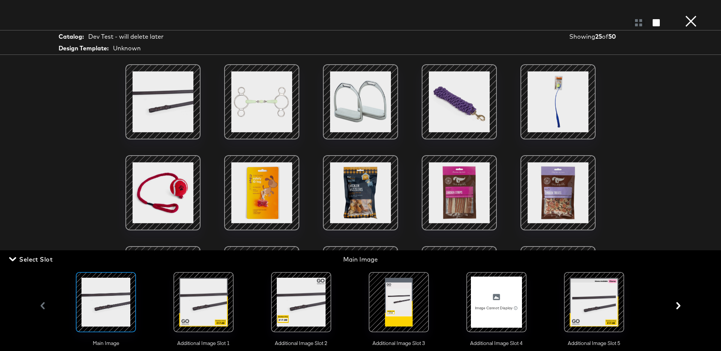
click at [479, 306] on div at bounding box center [496, 301] width 51 height 51
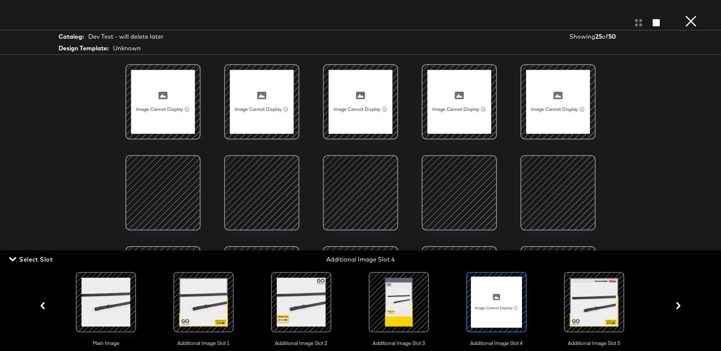
scroll to position [212, 0]
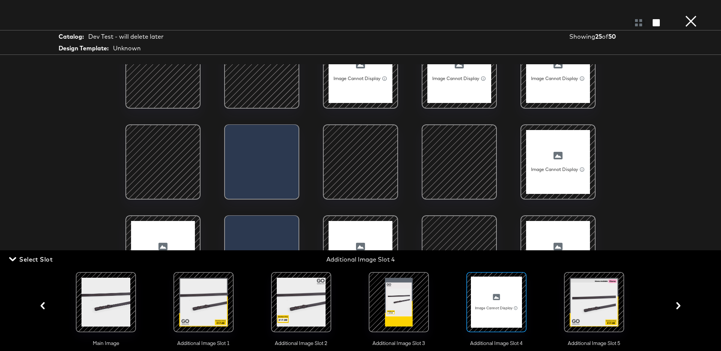
click at [689, 15] on button "×" at bounding box center [690, 7] width 15 height 15
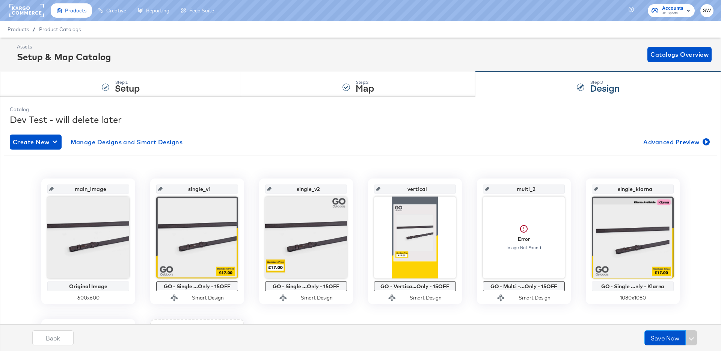
click at [336, 132] on div "Create New Manage Designs and Smart Designs Advanced Preview main_image Origina…" at bounding box center [360, 294] width 701 height 333
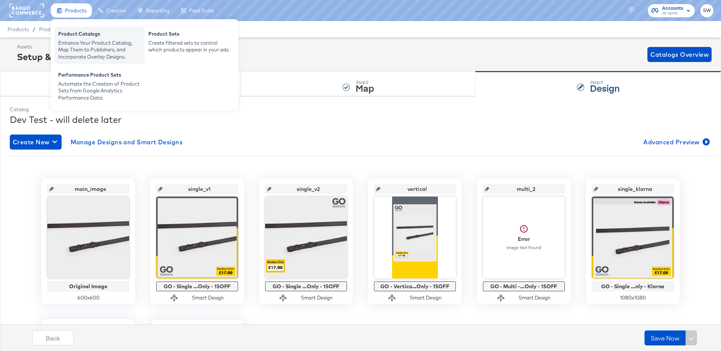
click at [69, 44] on div "Enhance Your Product Catalog, Map Them to Publishers, and Incorporate Overlay D…" at bounding box center [99, 49] width 83 height 21
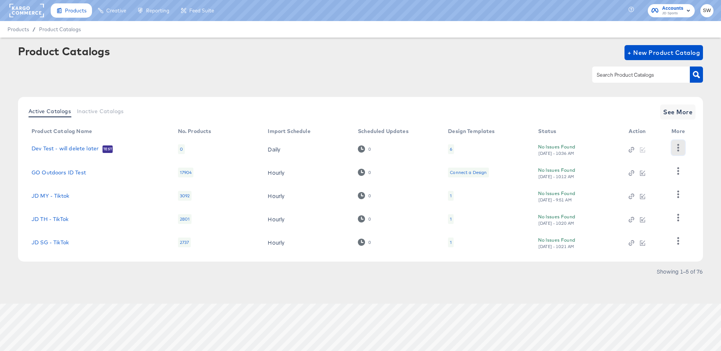
click at [674, 146] on icon "button" at bounding box center [677, 147] width 7 height 7
click at [674, 173] on div "HUD Checks (Internal)" at bounding box center [647, 175] width 75 height 12
click at [77, 148] on link "Dev Test - will delete later" at bounding box center [65, 149] width 67 height 8
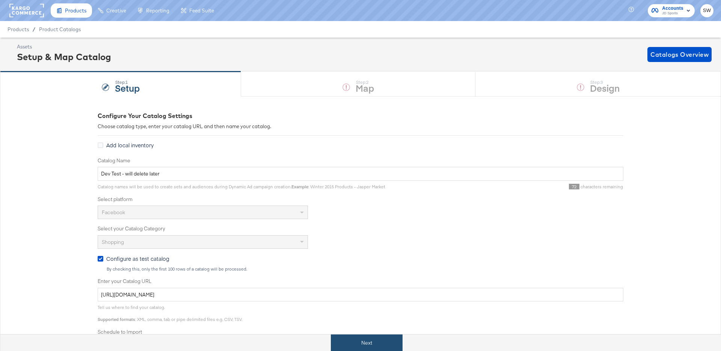
click at [366, 306] on button "Next" at bounding box center [367, 342] width 72 height 17
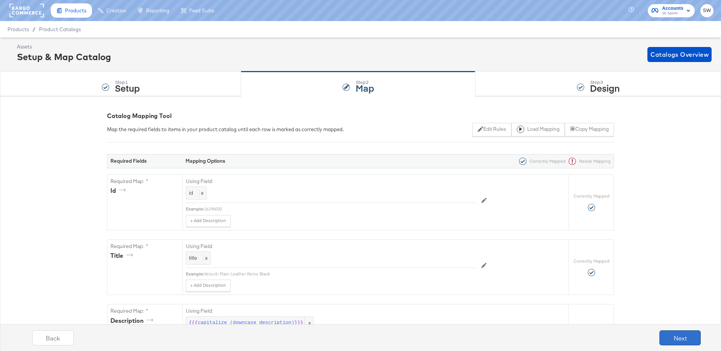
click at [671, 306] on button "Next" at bounding box center [679, 337] width 41 height 15
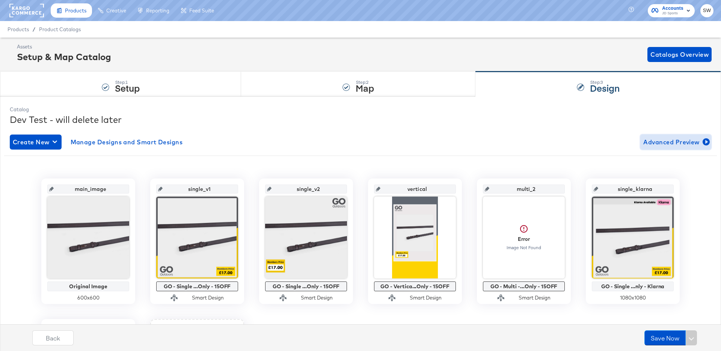
click at [653, 143] on span "Advanced Preview" at bounding box center [675, 142] width 65 height 11
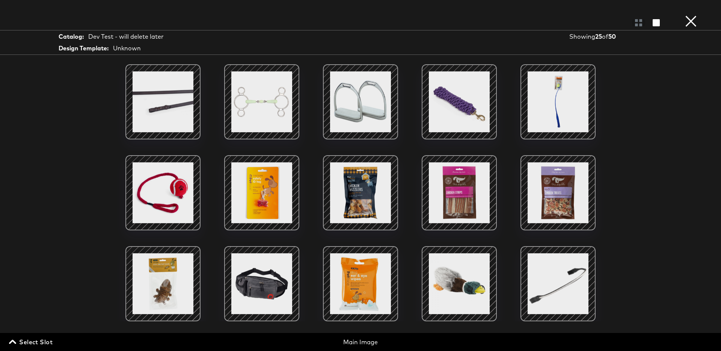
click at [687, 15] on button "×" at bounding box center [690, 7] width 15 height 15
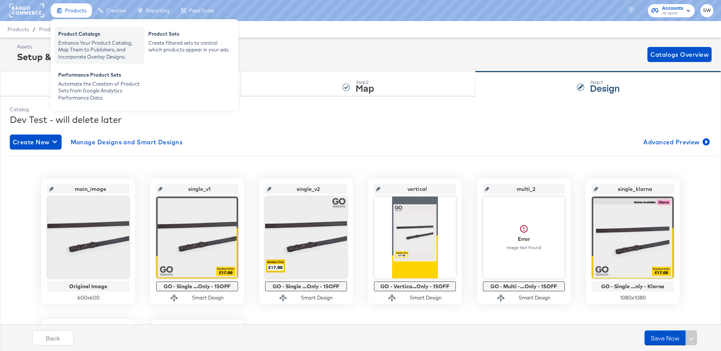
click at [75, 42] on div "Enhance Your Product Catalog, Map Them to Publishers, and Incorporate Overlay D…" at bounding box center [99, 49] width 83 height 21
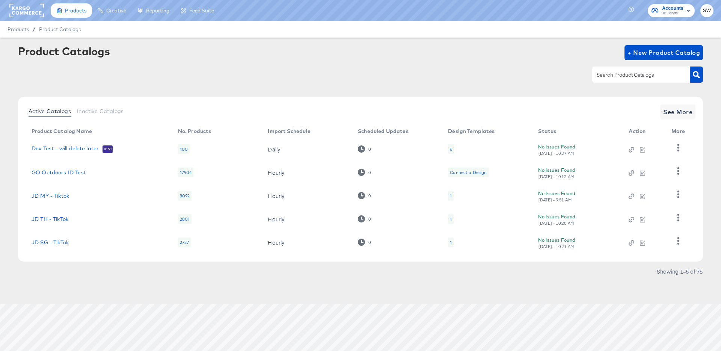
click at [87, 150] on link "Dev Test - will delete later" at bounding box center [65, 149] width 67 height 8
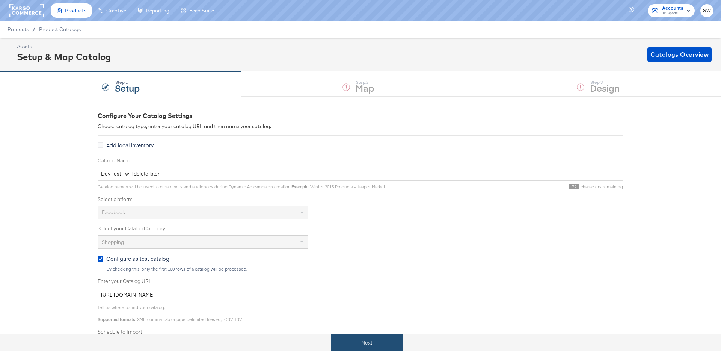
click at [358, 306] on button "Next" at bounding box center [367, 342] width 72 height 17
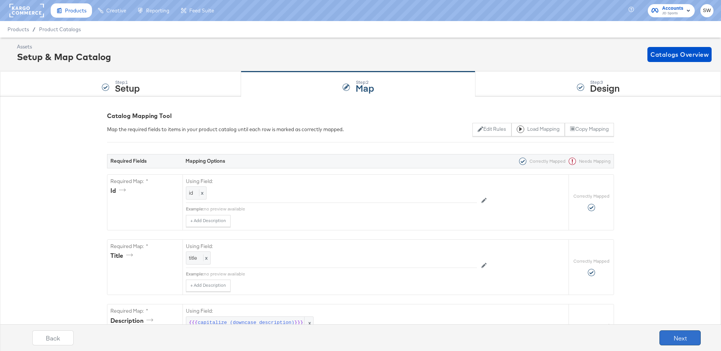
click at [687, 306] on button "Next" at bounding box center [679, 337] width 41 height 15
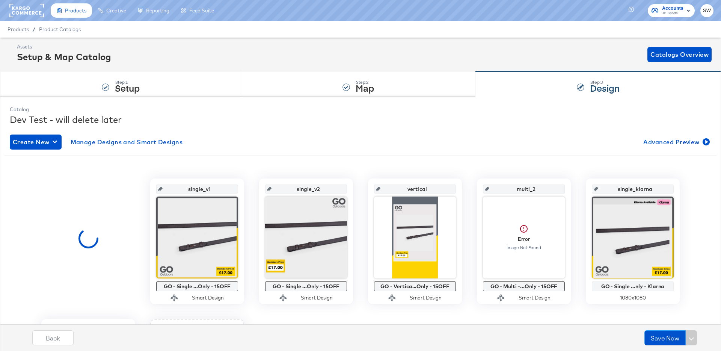
scroll to position [58, 0]
click at [683, 147] on button "Advanced Preview" at bounding box center [675, 141] width 71 height 15
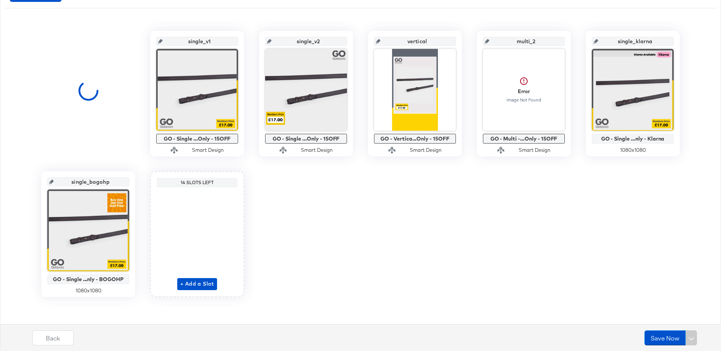
scroll to position [148, 0]
click at [662, 340] on button "Save Now" at bounding box center [664, 337] width 41 height 15
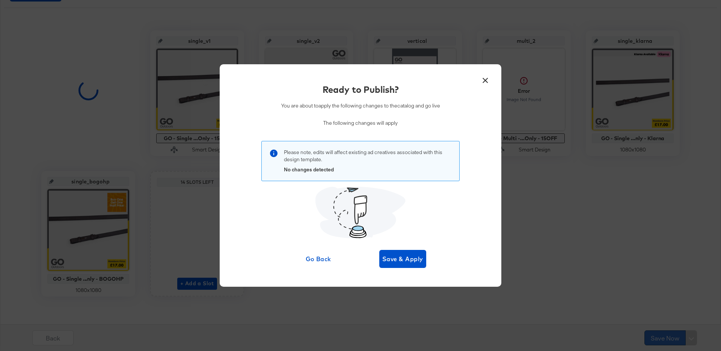
scroll to position [0, 0]
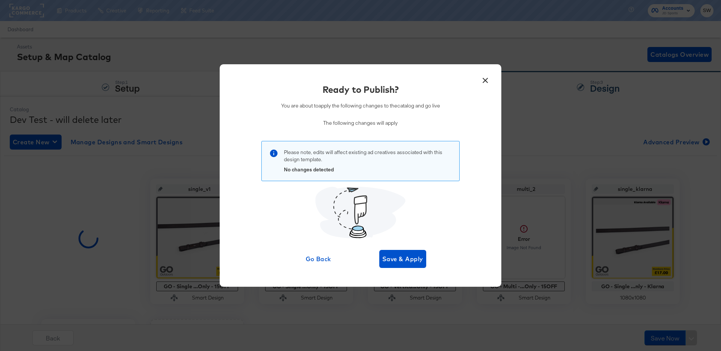
click at [482, 81] on button "×" at bounding box center [485, 79] width 14 height 14
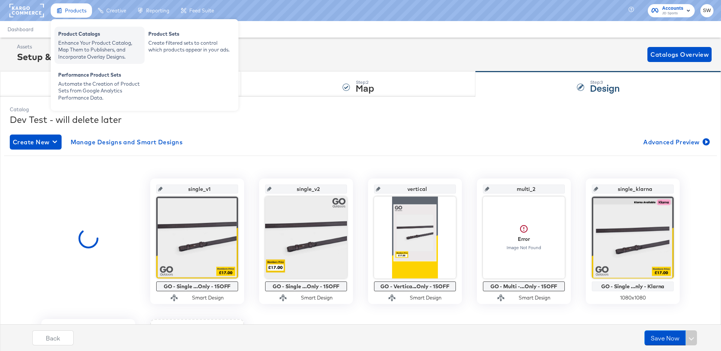
click at [74, 44] on div "Enhance Your Product Catalog, Map Them to Publishers, and Incorporate Overlay D…" at bounding box center [99, 49] width 83 height 21
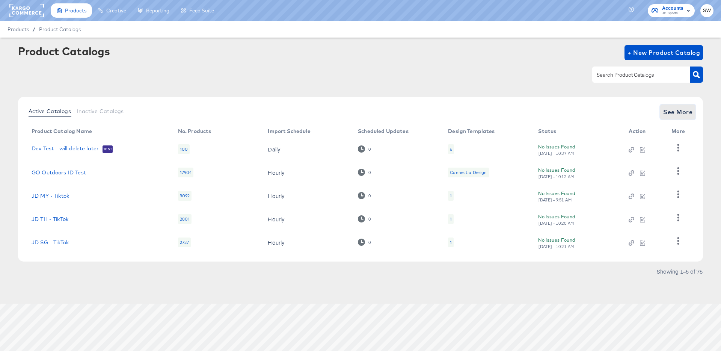
click at [685, 109] on span "See More" at bounding box center [677, 112] width 29 height 11
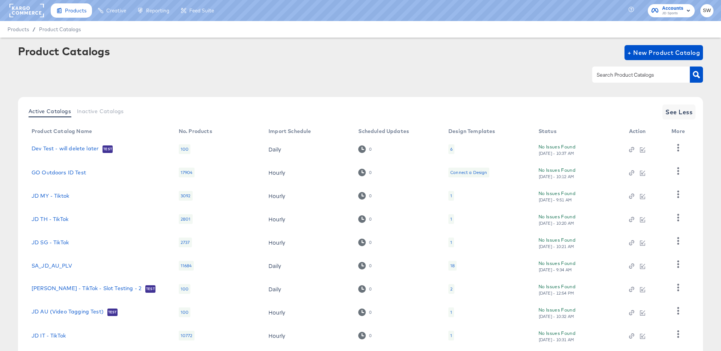
scroll to position [69, 0]
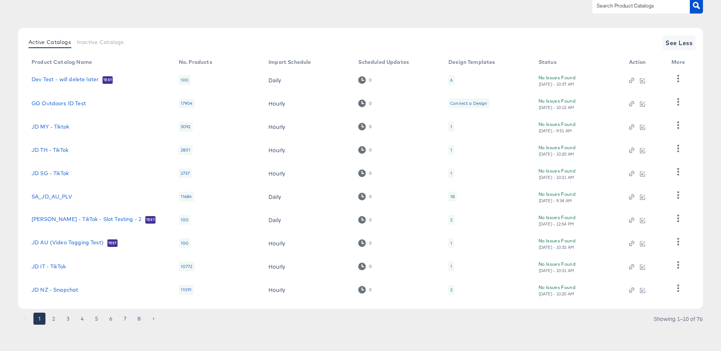
click at [137, 321] on button "8" at bounding box center [139, 318] width 12 height 12
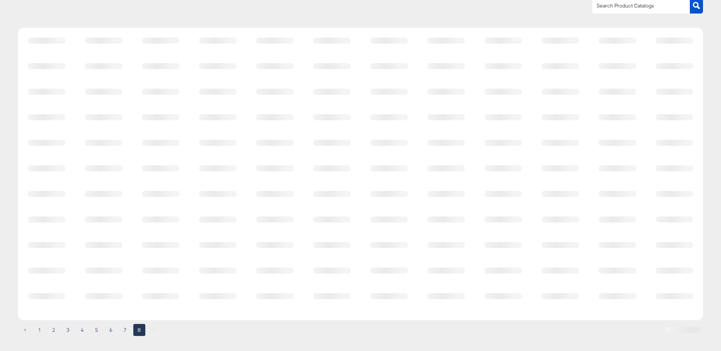
scroll to position [0, 0]
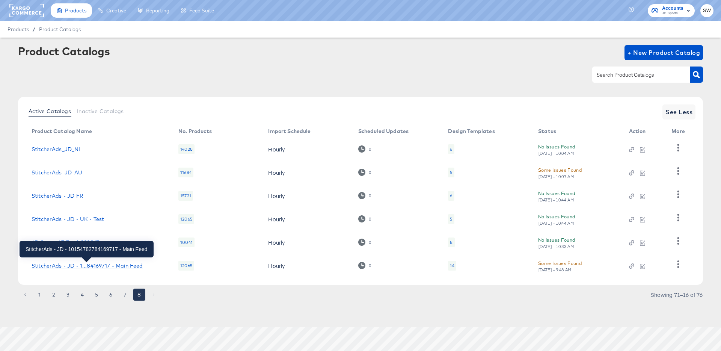
click at [123, 268] on div "StitcherAds - JD - 1...84169717 - Main Feed" at bounding box center [87, 265] width 111 height 6
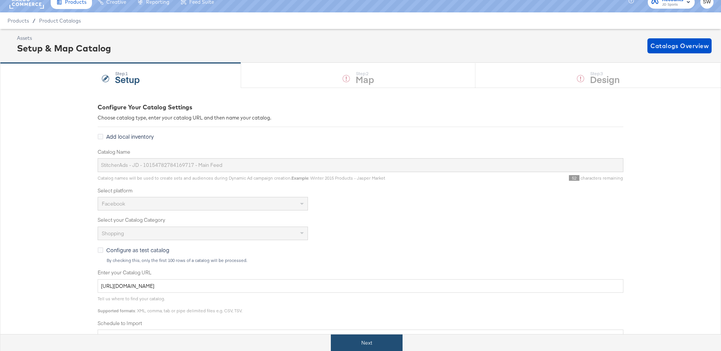
scroll to position [8, 0]
click at [353, 335] on button "Next" at bounding box center [367, 342] width 72 height 17
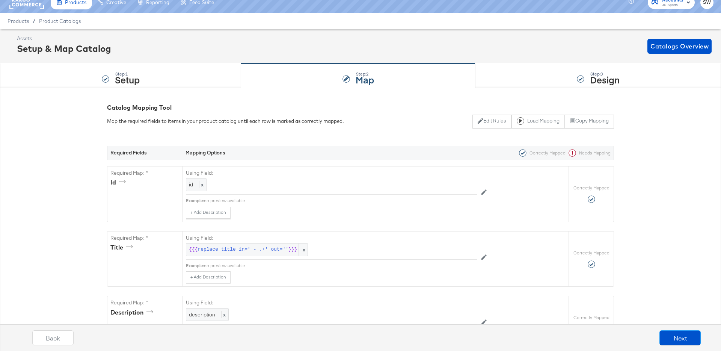
scroll to position [0, 0]
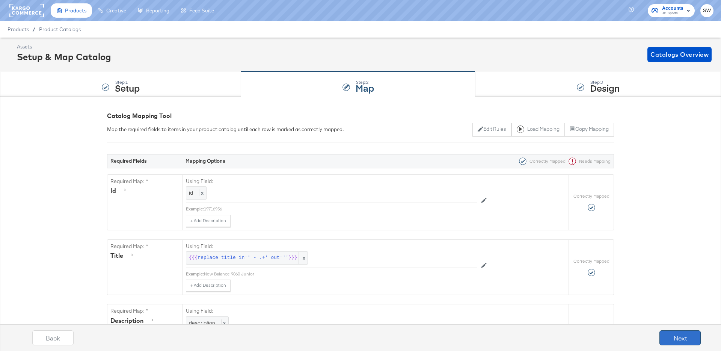
click at [685, 344] on button "Next" at bounding box center [679, 337] width 41 height 15
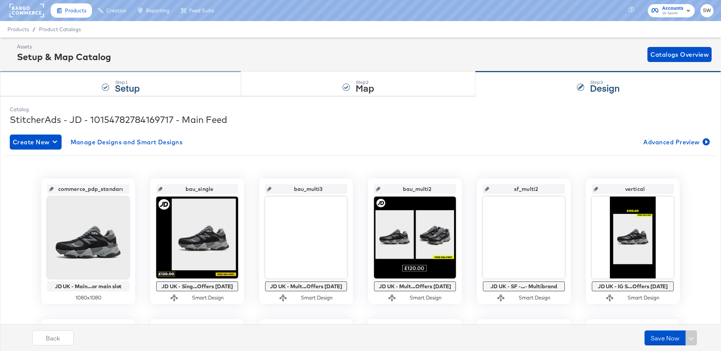
click at [94, 83] on div "Step: 1 Setup" at bounding box center [120, 84] width 241 height 25
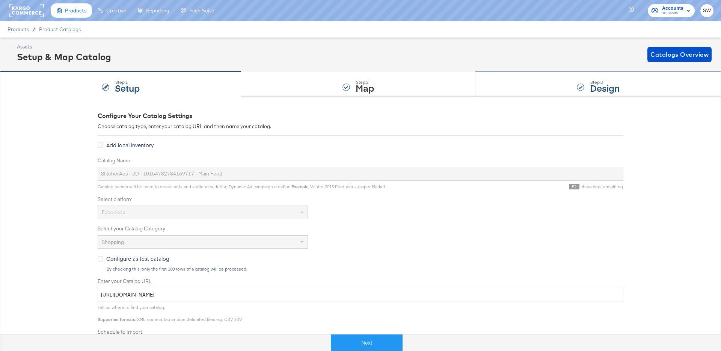
click at [538, 86] on div "Step: 3 Design" at bounding box center [597, 84] width 245 height 25
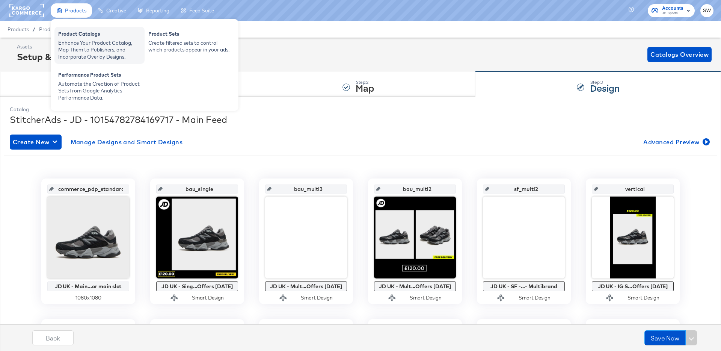
click at [72, 45] on div "Enhance Your Product Catalog, Map Them to Publishers, and Incorporate Overlay D…" at bounding box center [99, 49] width 83 height 21
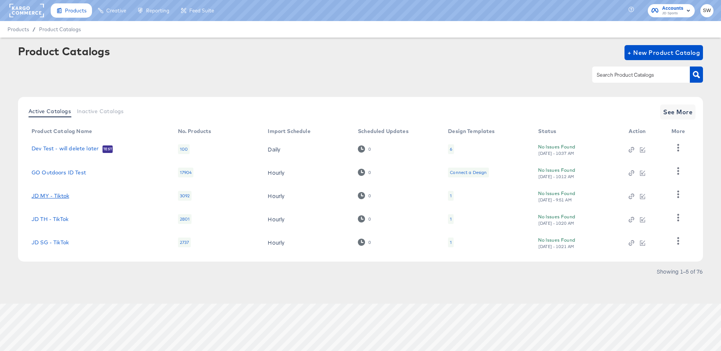
click at [64, 196] on link "JD MY - Tiktok" at bounding box center [51, 196] width 38 height 6
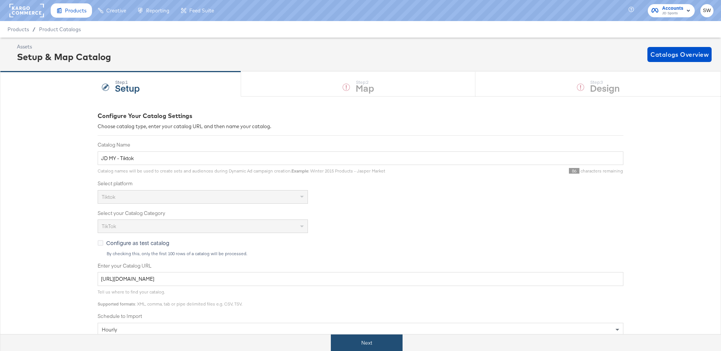
click at [373, 339] on button "Next" at bounding box center [367, 342] width 72 height 17
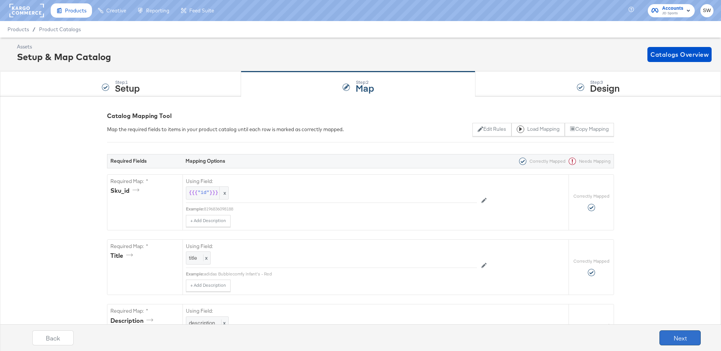
click at [688, 336] on button "Next" at bounding box center [679, 337] width 41 height 15
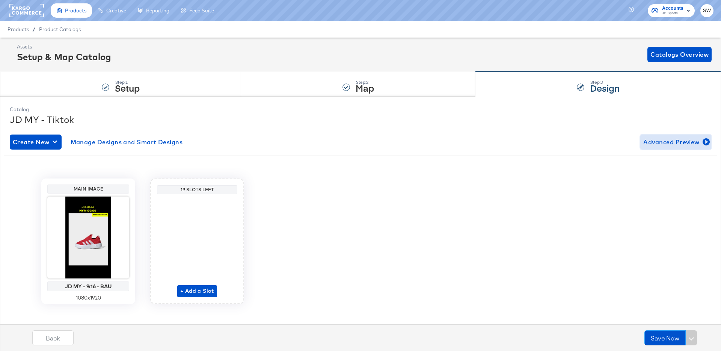
click at [689, 140] on span "Advanced Preview" at bounding box center [675, 142] width 65 height 11
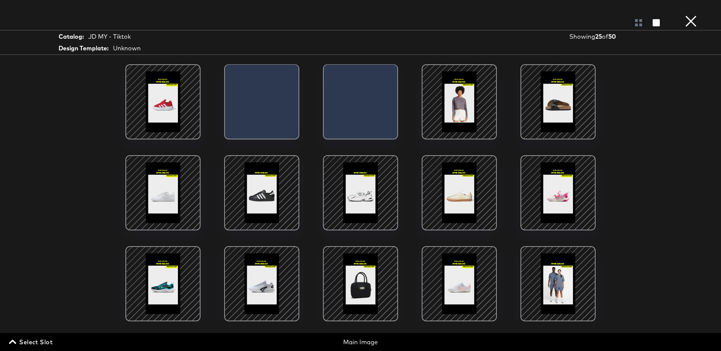
click at [691, 15] on button "×" at bounding box center [690, 7] width 15 height 15
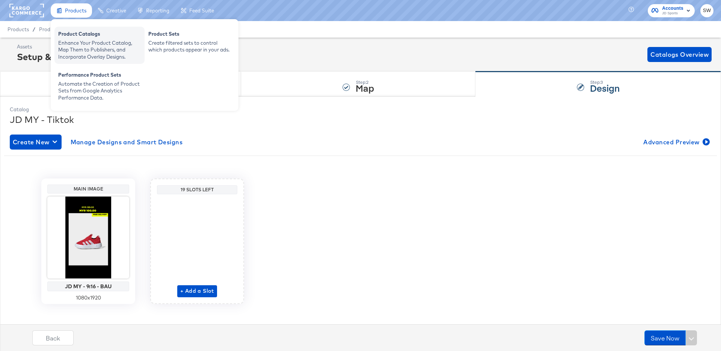
click at [86, 50] on div "Enhance Your Product Catalog, Map Them to Publishers, and Incorporate Overlay D…" at bounding box center [99, 49] width 83 height 21
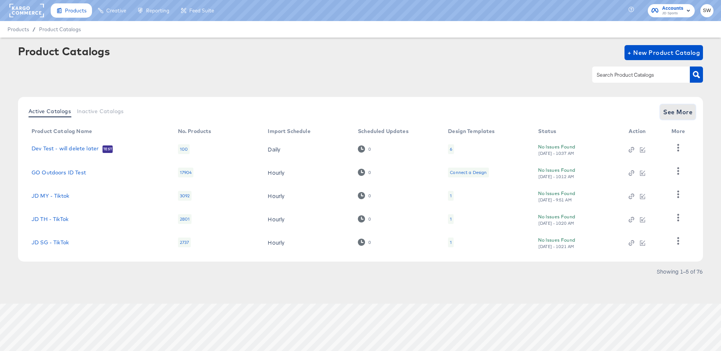
click at [679, 116] on span "See More" at bounding box center [677, 112] width 29 height 11
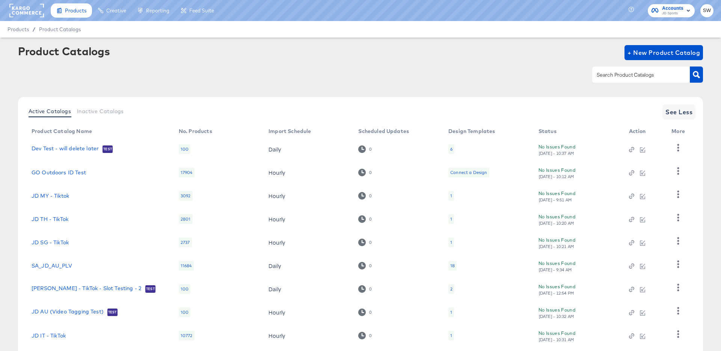
scroll to position [69, 0]
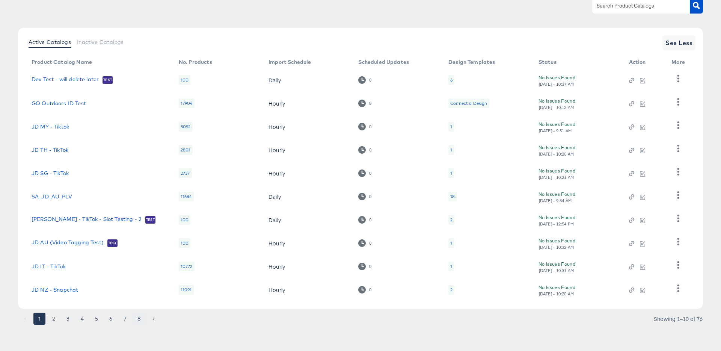
click at [140, 316] on button "8" at bounding box center [139, 318] width 12 height 12
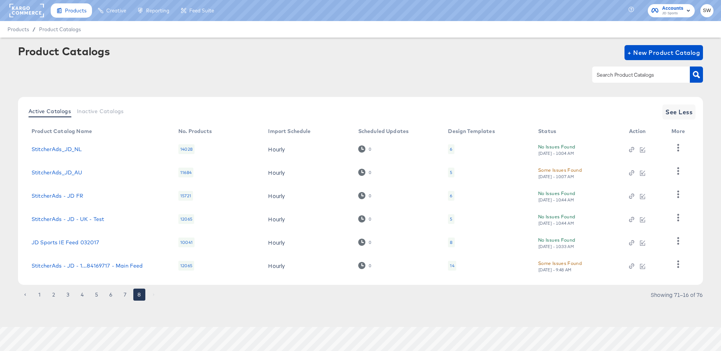
scroll to position [0, 0]
click at [44, 294] on button "1" at bounding box center [39, 294] width 12 height 12
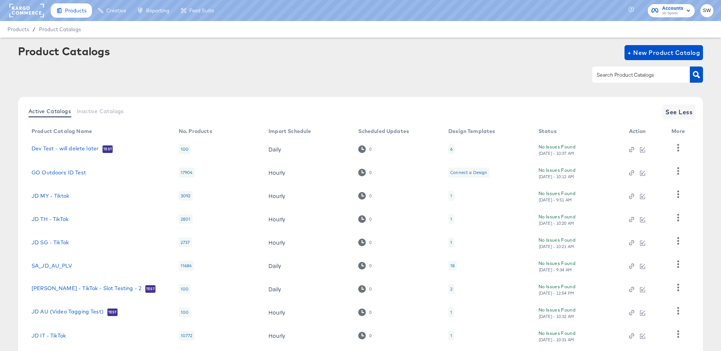
click at [70, 144] on td "Dev Test - will delete later Test" at bounding box center [99, 148] width 147 height 23
click at [71, 149] on link "Dev Test - will delete later" at bounding box center [65, 149] width 67 height 8
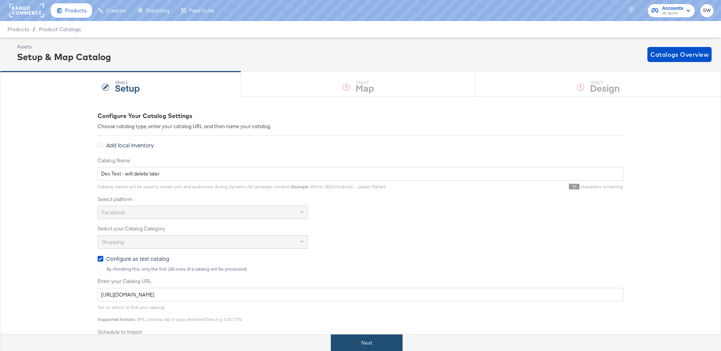
click at [370, 337] on button "Next" at bounding box center [367, 342] width 72 height 17
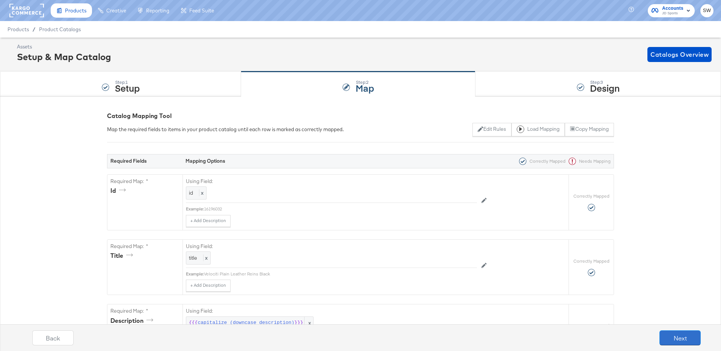
click at [693, 338] on button "Next" at bounding box center [679, 337] width 41 height 15
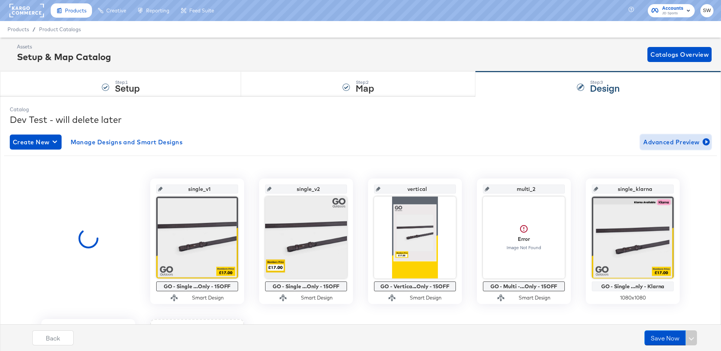
click at [667, 144] on span "Advanced Preview" at bounding box center [675, 142] width 65 height 11
click at [670, 138] on span "Advanced Preview" at bounding box center [675, 142] width 65 height 11
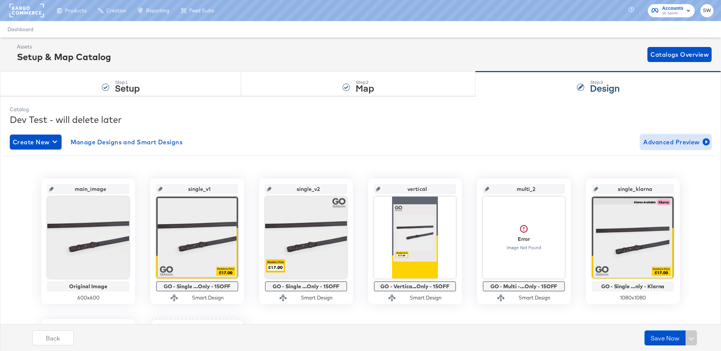
click at [691, 143] on span "Advanced Preview" at bounding box center [675, 142] width 65 height 11
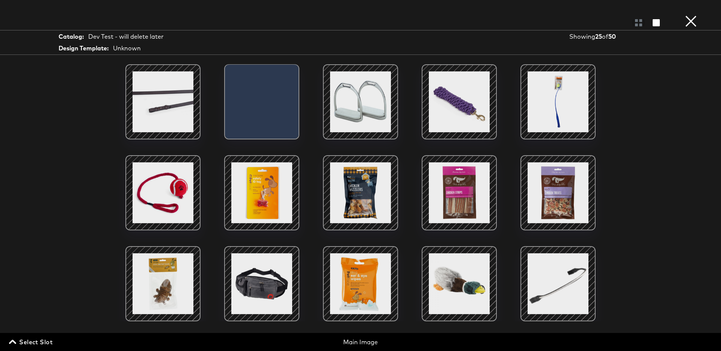
click at [695, 15] on button "×" at bounding box center [690, 7] width 15 height 15
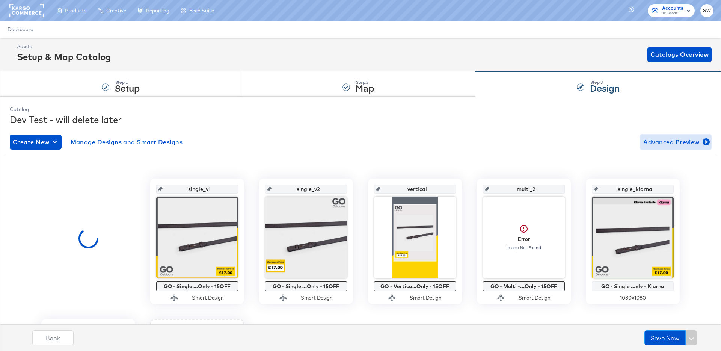
click at [658, 139] on span "Advanced Preview" at bounding box center [675, 142] width 65 height 11
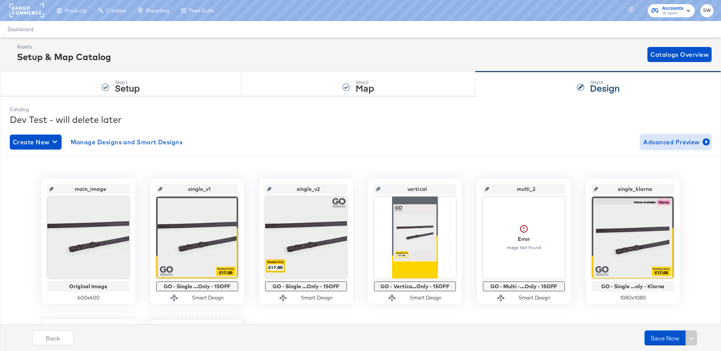
click at [706, 141] on icon "button" at bounding box center [705, 141] width 7 height 7
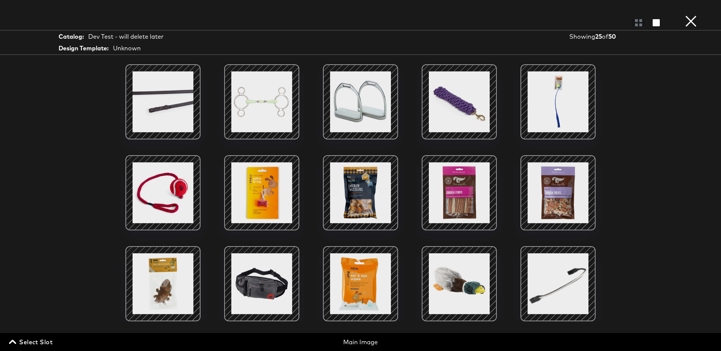
click at [694, 15] on button "×" at bounding box center [690, 7] width 15 height 15
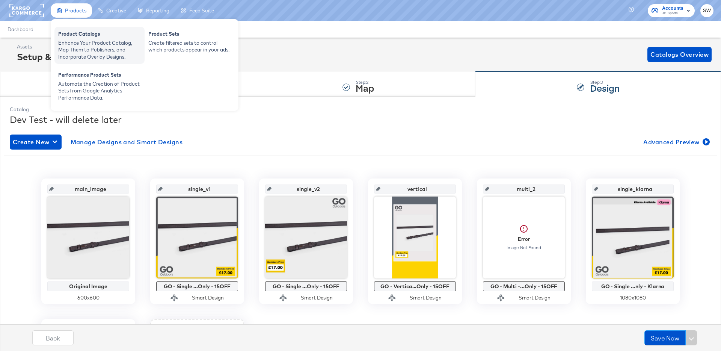
click at [90, 45] on div "Enhance Your Product Catalog, Map Them to Publishers, and Incorporate Overlay D…" at bounding box center [99, 49] width 83 height 21
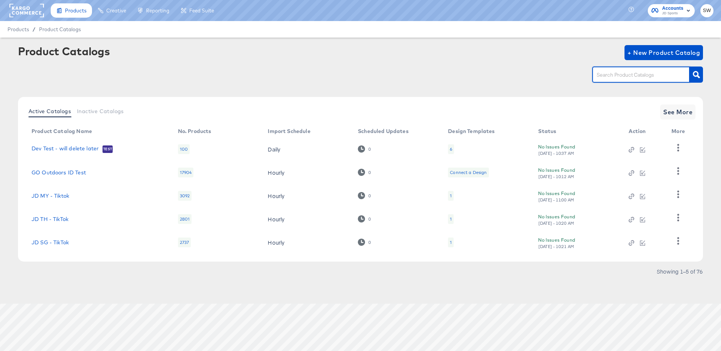
click at [643, 79] on input "text" at bounding box center [635, 75] width 80 height 9
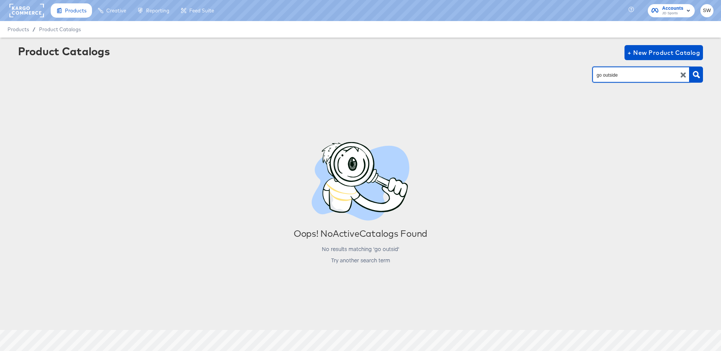
click at [628, 71] on input "go outside" at bounding box center [635, 75] width 80 height 9
click at [628, 72] on input "go outside" at bounding box center [635, 75] width 80 height 9
type input "go out"
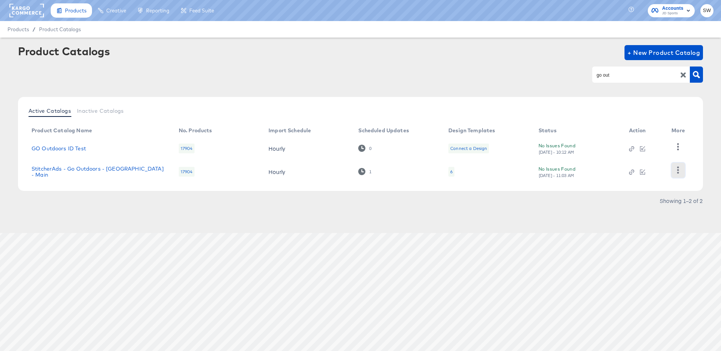
click at [676, 168] on icon "button" at bounding box center [677, 169] width 7 height 7
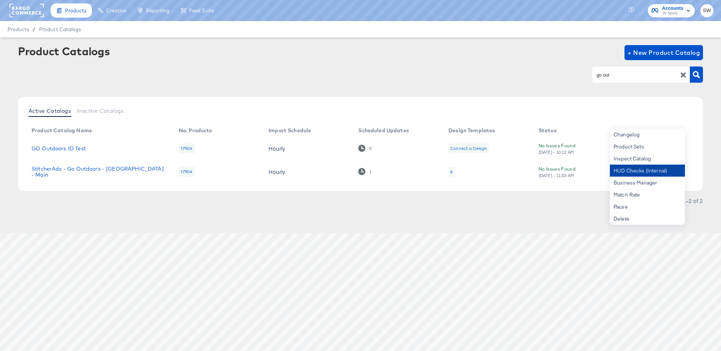
click at [673, 172] on div "HUD Checks (Internal)" at bounding box center [647, 170] width 75 height 12
click at [74, 176] on td "StitcherAds - Go Outdoors - [GEOGRAPHIC_DATA] - Main" at bounding box center [99, 171] width 147 height 23
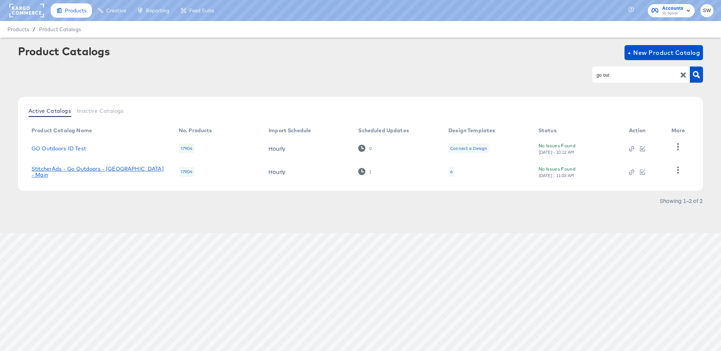
click at [74, 174] on link "StitcherAds - Go Outdoors - [GEOGRAPHIC_DATA] - Main" at bounding box center [98, 172] width 132 height 12
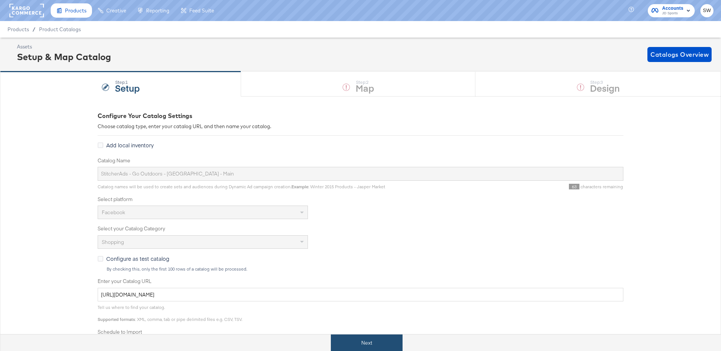
click at [379, 342] on button "Next" at bounding box center [367, 342] width 72 height 17
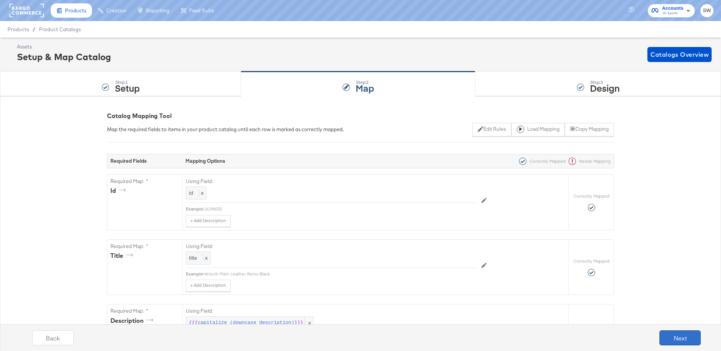
click at [673, 338] on button "Next" at bounding box center [679, 337] width 41 height 15
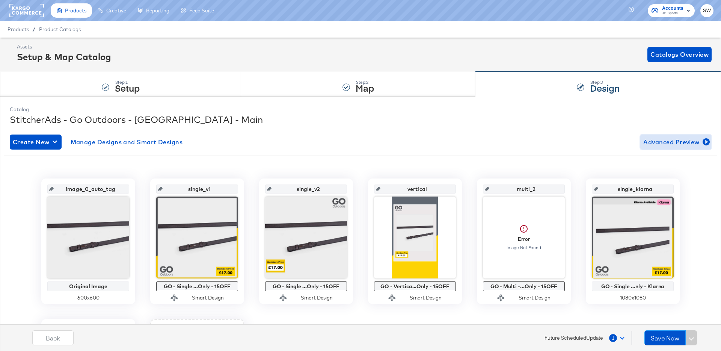
click at [682, 143] on span "Advanced Preview" at bounding box center [675, 142] width 65 height 11
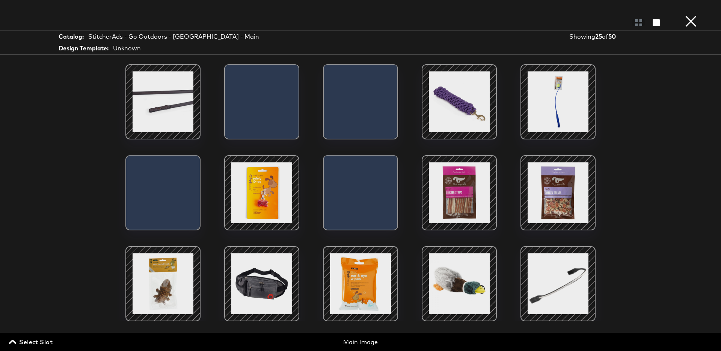
click at [33, 345] on span "Select Slot" at bounding box center [32, 341] width 42 height 11
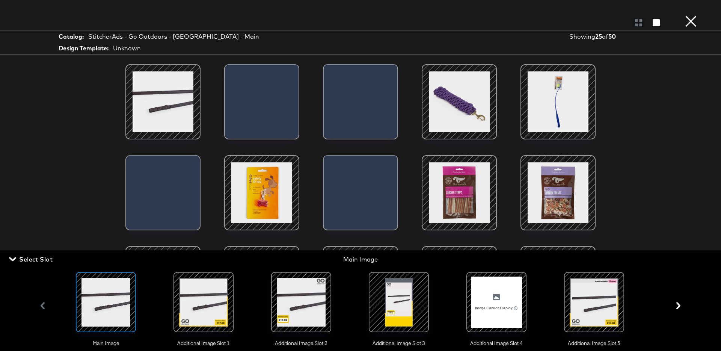
click at [216, 310] on div at bounding box center [203, 301] width 51 height 51
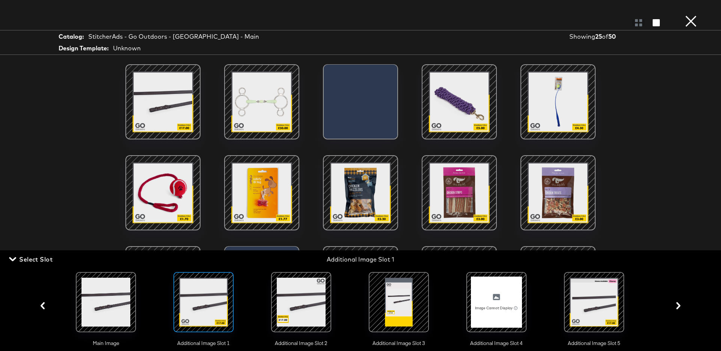
click at [697, 15] on button "×" at bounding box center [690, 7] width 15 height 15
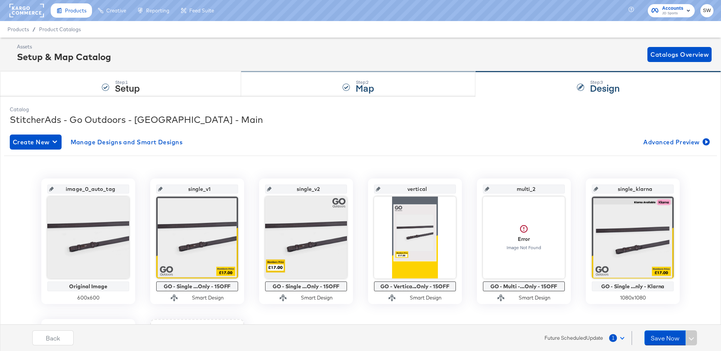
click at [330, 81] on div "Step: 2 Map" at bounding box center [358, 84] width 234 height 25
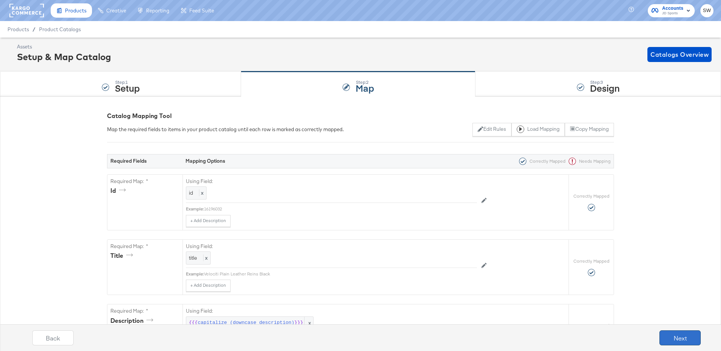
click at [666, 334] on button "Next" at bounding box center [679, 337] width 41 height 15
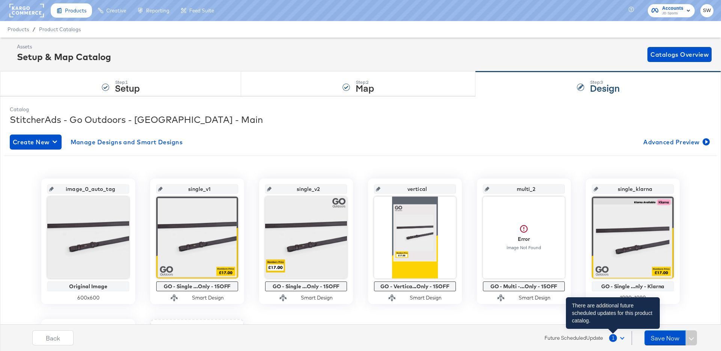
click at [613, 336] on span "1" at bounding box center [613, 338] width 8 height 8
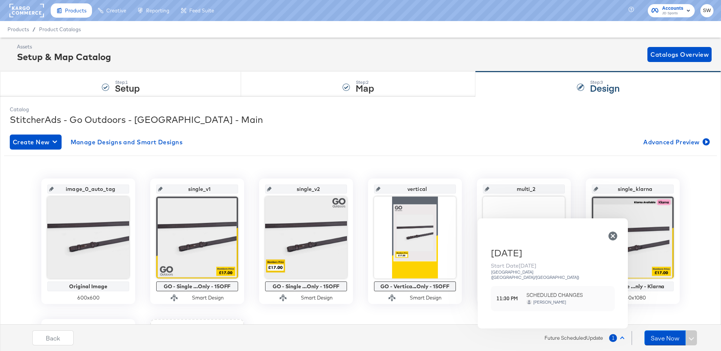
click at [623, 336] on button "1" at bounding box center [617, 338] width 19 height 14
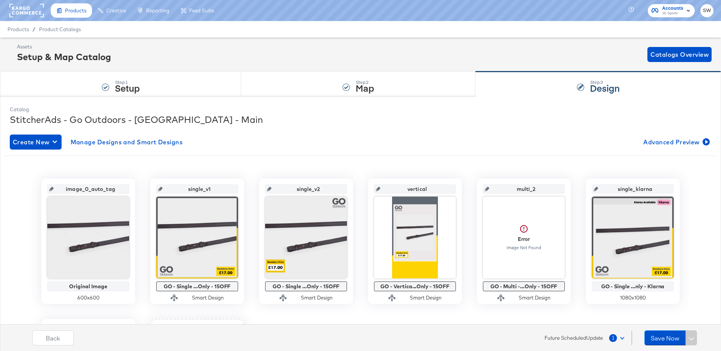
click at [487, 138] on div "Create New Manage Designs and Smart Designs Advanced Preview" at bounding box center [360, 141] width 701 height 15
click at [692, 137] on span "Advanced Preview" at bounding box center [675, 142] width 65 height 11
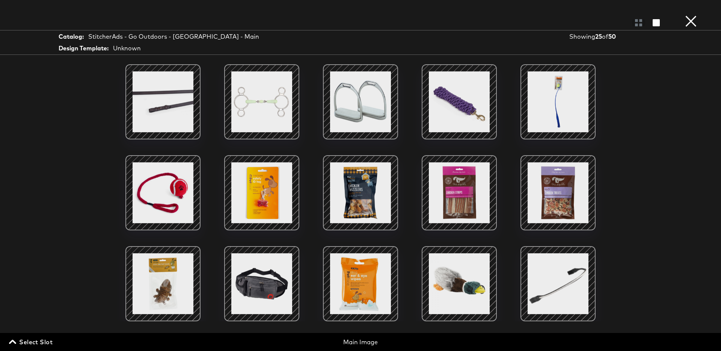
click at [689, 15] on button "×" at bounding box center [690, 7] width 15 height 15
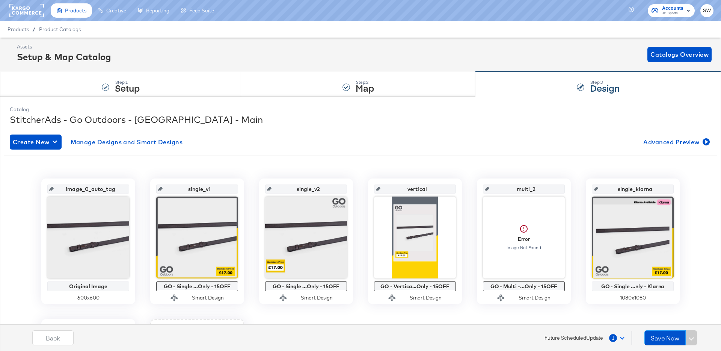
scroll to position [148, 0]
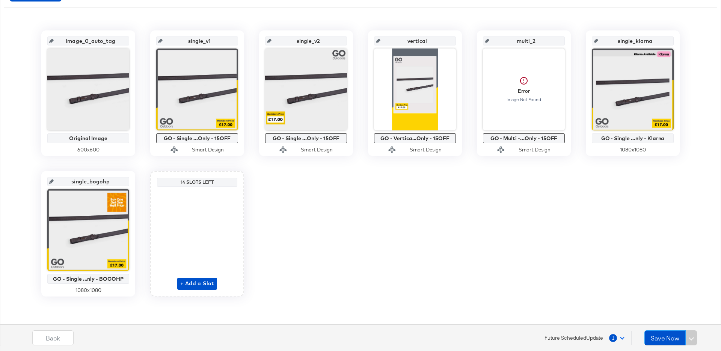
click at [569, 338] on span "Future Scheduled Update" at bounding box center [573, 337] width 59 height 7
click at [617, 341] on button "1" at bounding box center [617, 338] width 19 height 14
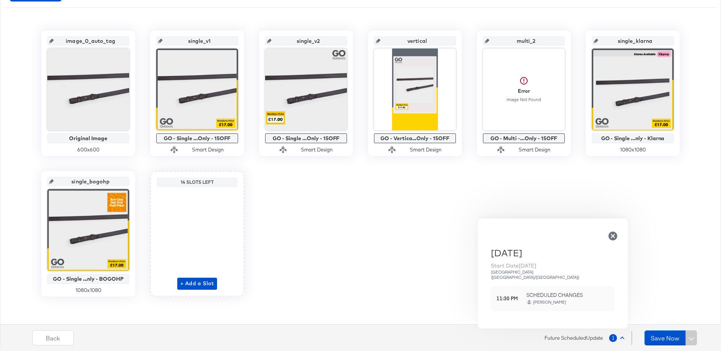
click at [563, 291] on span "SCHEDULED CHANGES" at bounding box center [567, 294] width 83 height 7
click at [503, 295] on strong "11:30 PM" at bounding box center [508, 298] width 24 height 7
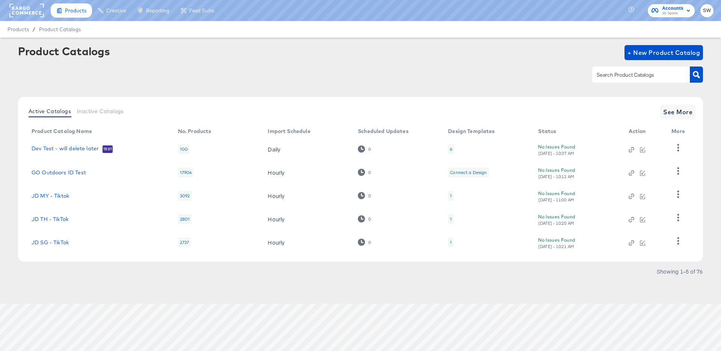
click at [656, 74] on input "text" at bounding box center [635, 75] width 80 height 9
type input "outdoor"
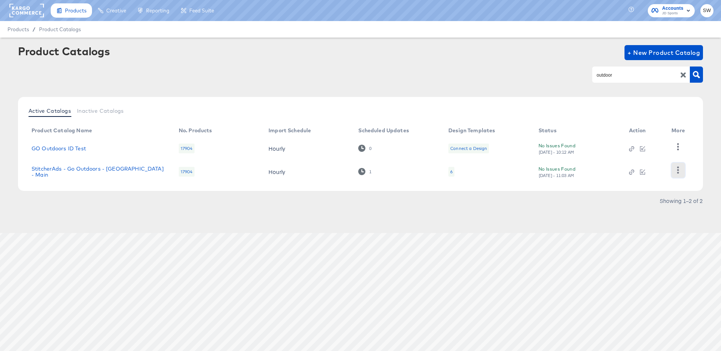
click at [676, 170] on icon "button" at bounding box center [677, 169] width 7 height 7
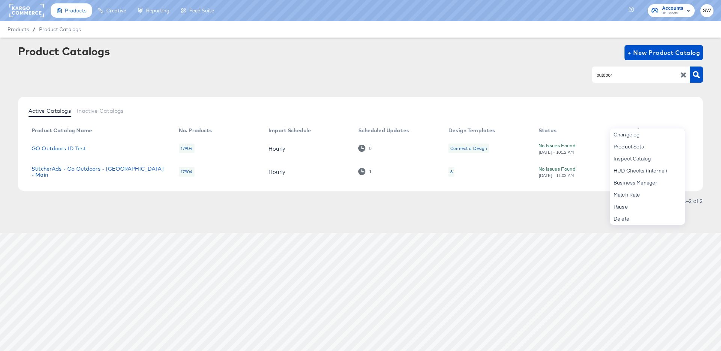
click at [714, 194] on article "Product Catalogs + New Product Catalog outdoor Active Catalogs Inactive Catalog…" at bounding box center [360, 135] width 721 height 195
click at [558, 167] on div "No Issues Found [DATE] - 11:03 AM" at bounding box center [575, 171] width 75 height 13
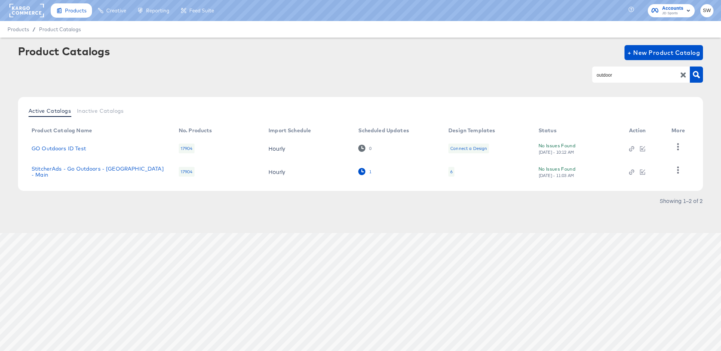
click at [365, 174] on div "1" at bounding box center [364, 171] width 13 height 7
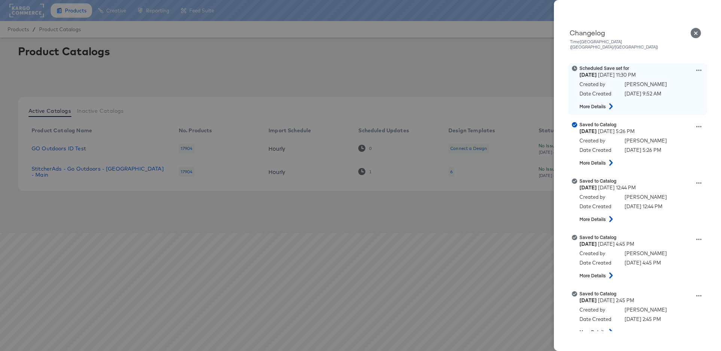
click at [698, 68] on icon at bounding box center [698, 70] width 5 height 5
click at [690, 73] on button "View scheduled version" at bounding box center [663, 78] width 75 height 11
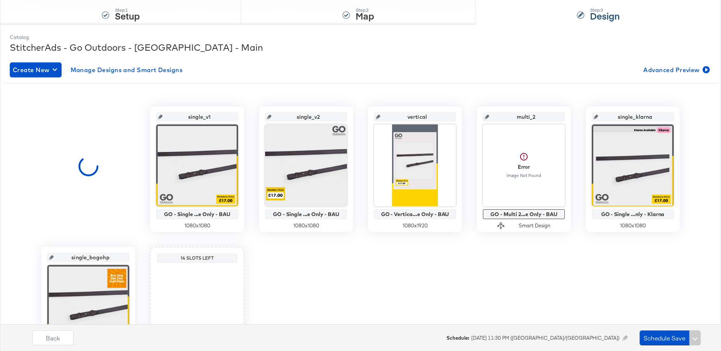
scroll to position [93, 0]
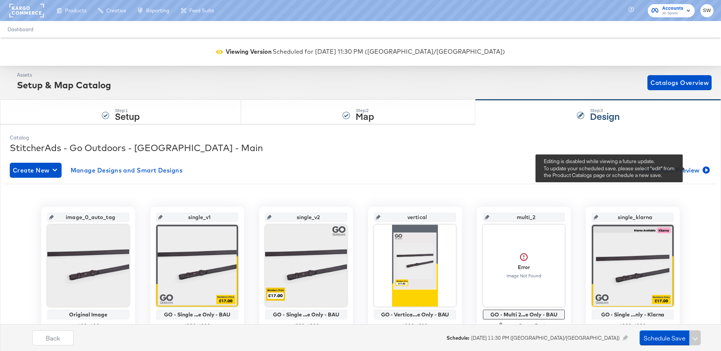
click at [688, 168] on div "Catalog StitcherAds - Go Outdoors - UK - Main Create New Manage Designs and Sma…" at bounding box center [360, 322] width 709 height 385
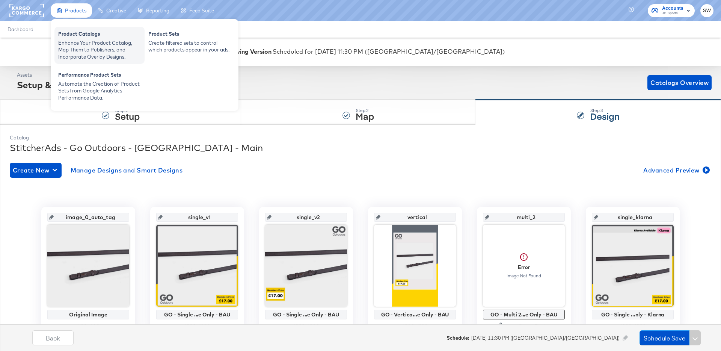
click at [85, 46] on div "Enhance Your Product Catalog, Map Them to Publishers, and Incorporate Overlay D…" at bounding box center [99, 49] width 83 height 21
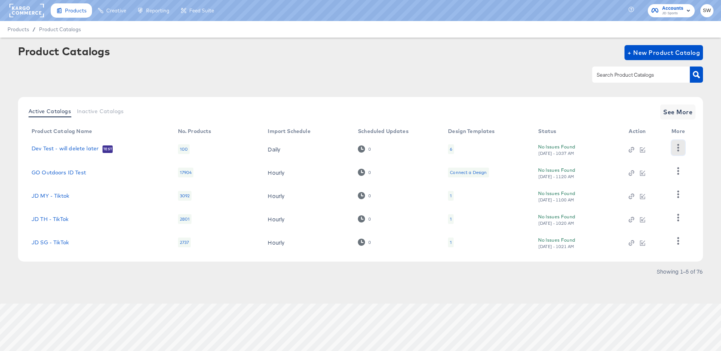
click at [676, 145] on icon "button" at bounding box center [677, 147] width 7 height 7
click at [656, 200] on div "Delete" at bounding box center [647, 199] width 75 height 12
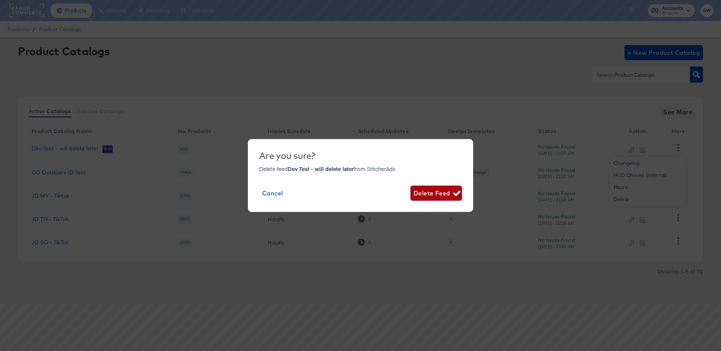
click at [430, 196] on span "Delete Feed" at bounding box center [435, 193] width 45 height 11
